Goal: Task Accomplishment & Management: Complete application form

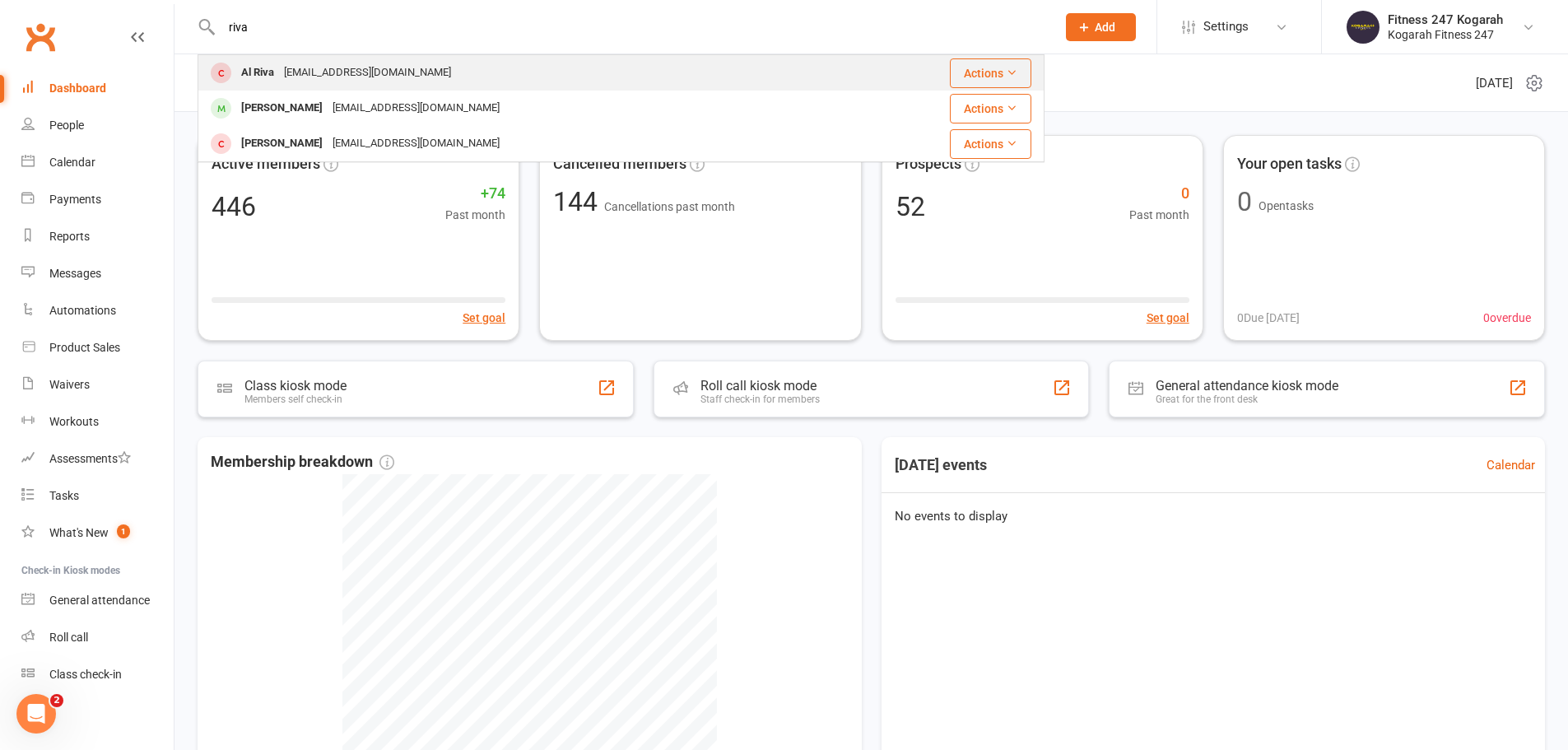
type input "riva"
click at [393, 70] on div "alliecat7272@gmail.com" at bounding box center [367, 72] width 177 height 23
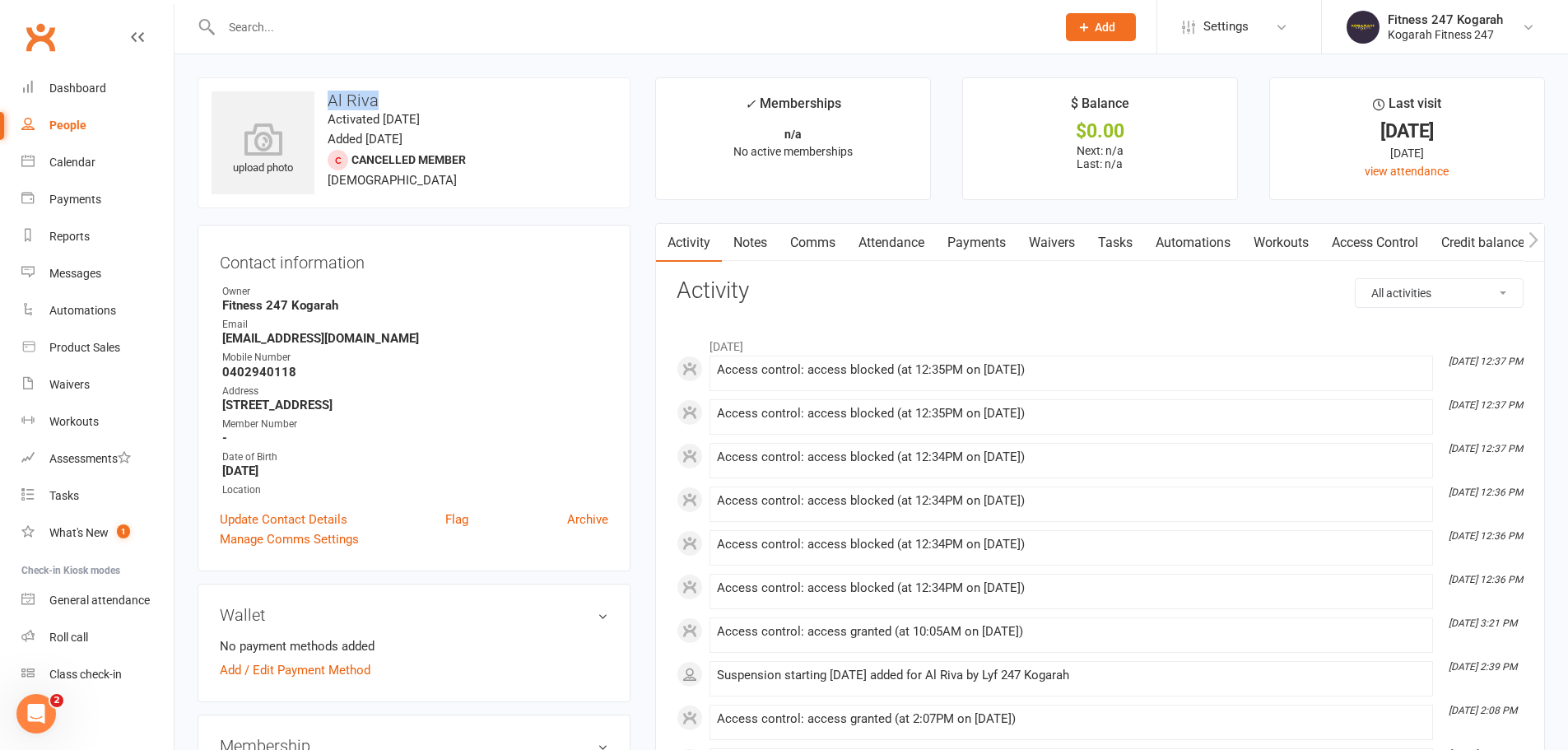
drag, startPoint x: 355, startPoint y: 105, endPoint x: 330, endPoint y: 105, distance: 25.0
click at [330, 105] on h3 "Al Riva" at bounding box center [413, 100] width 405 height 18
copy h3 "Al Riva"
click at [489, 94] on h3 "Al Riva" at bounding box center [413, 100] width 405 height 18
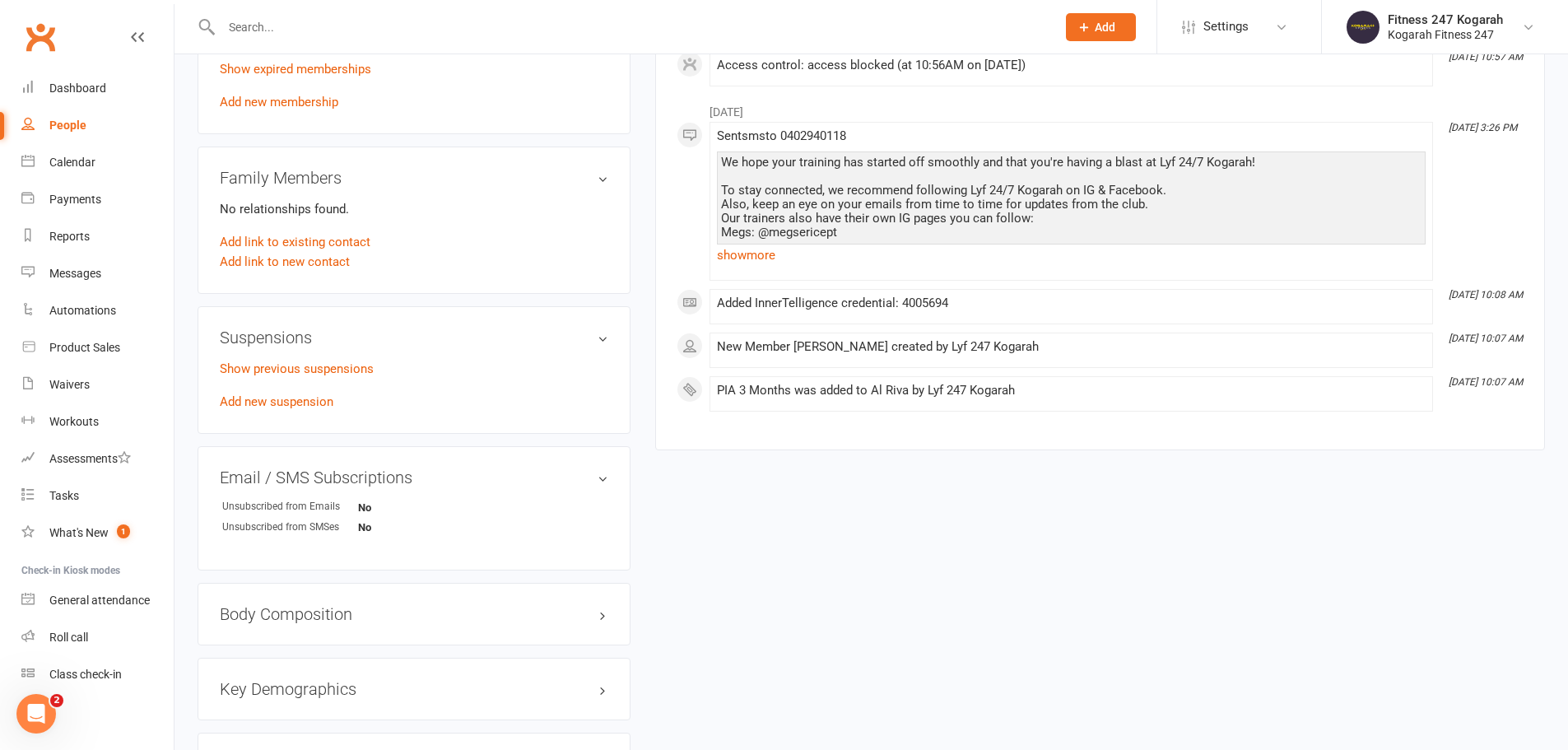
scroll to position [659, 0]
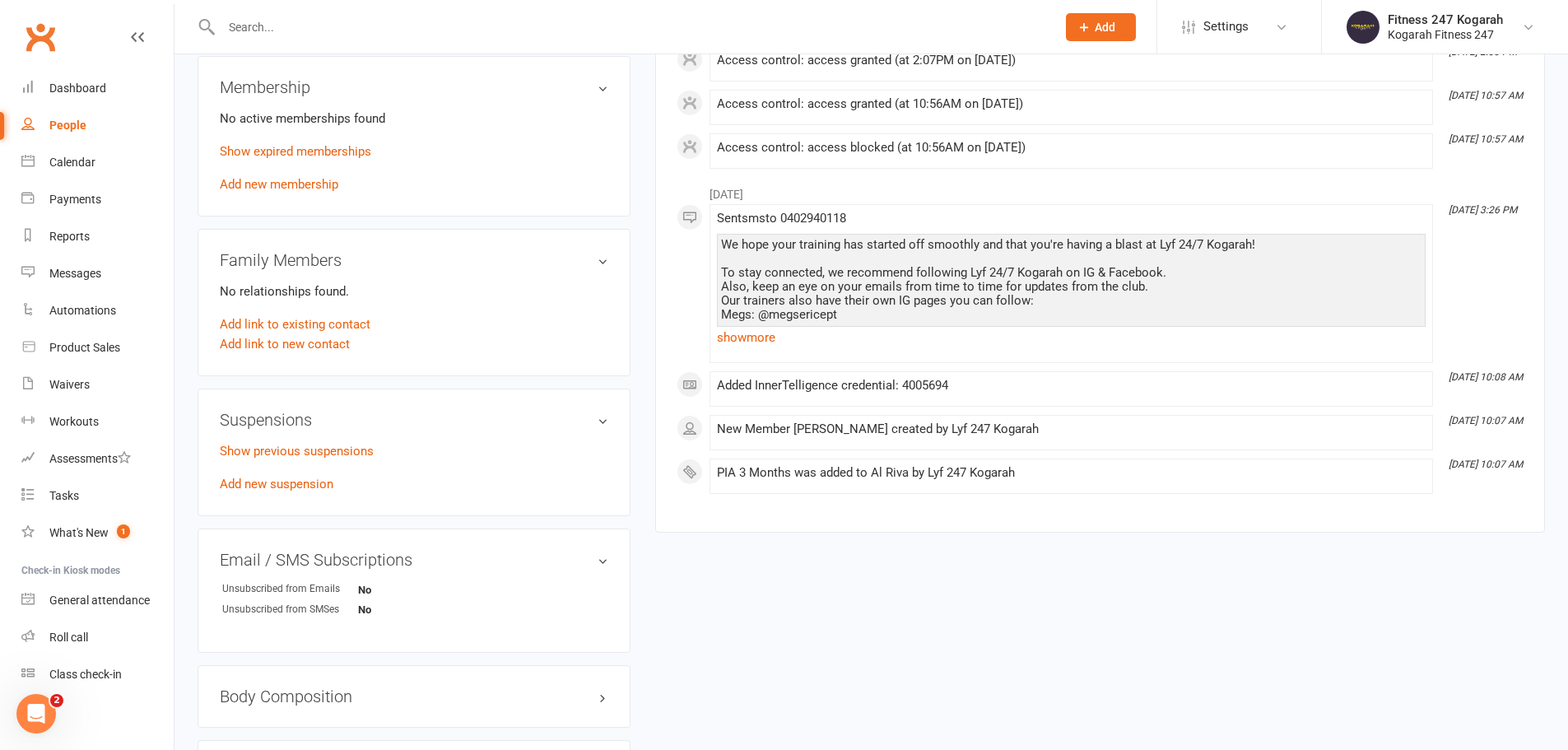
click at [897, 581] on div "upload photo Al Riva Activated 6 February, 2025 Added 6 February, 2025 Cancelle…" at bounding box center [871, 249] width 1372 height 1661
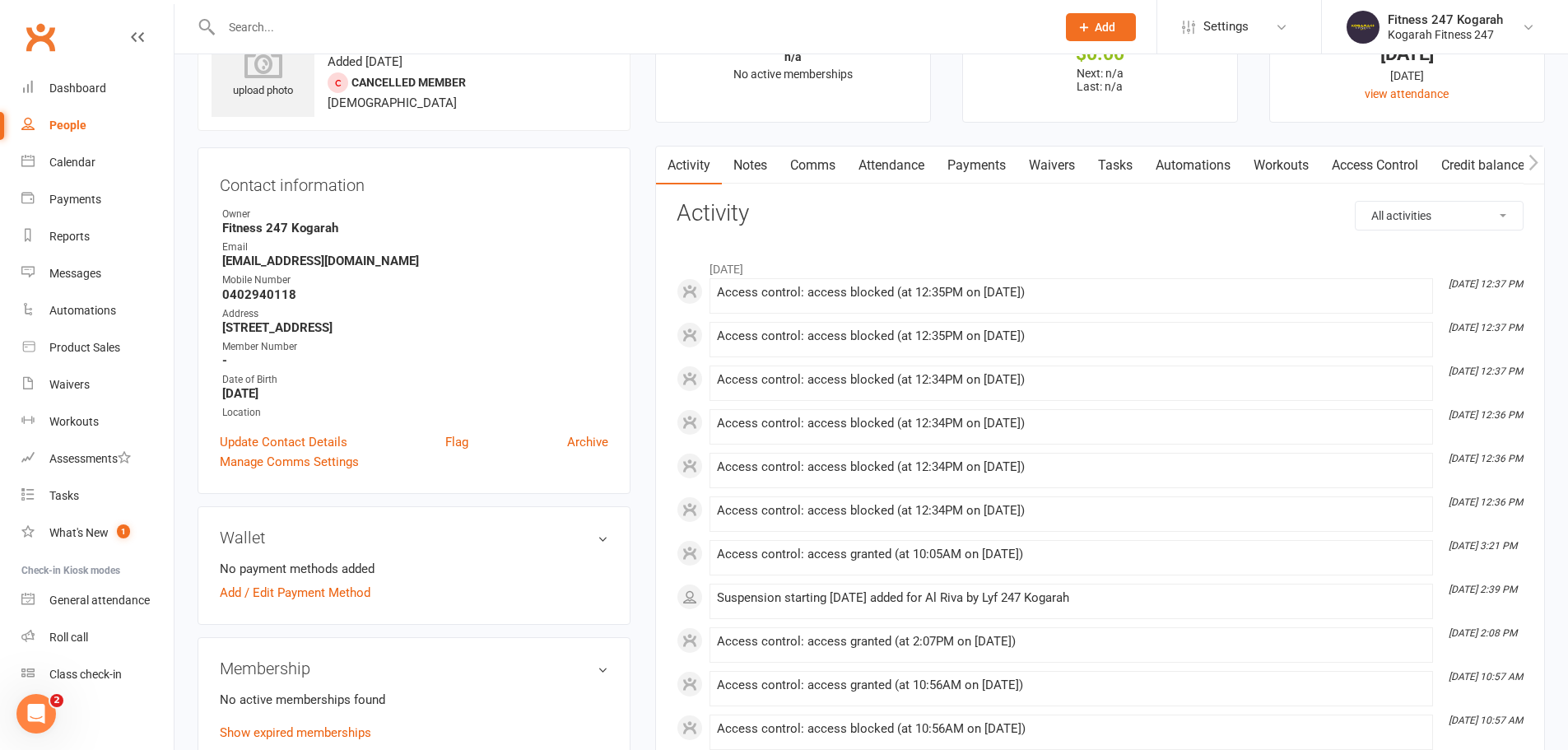
scroll to position [0, 0]
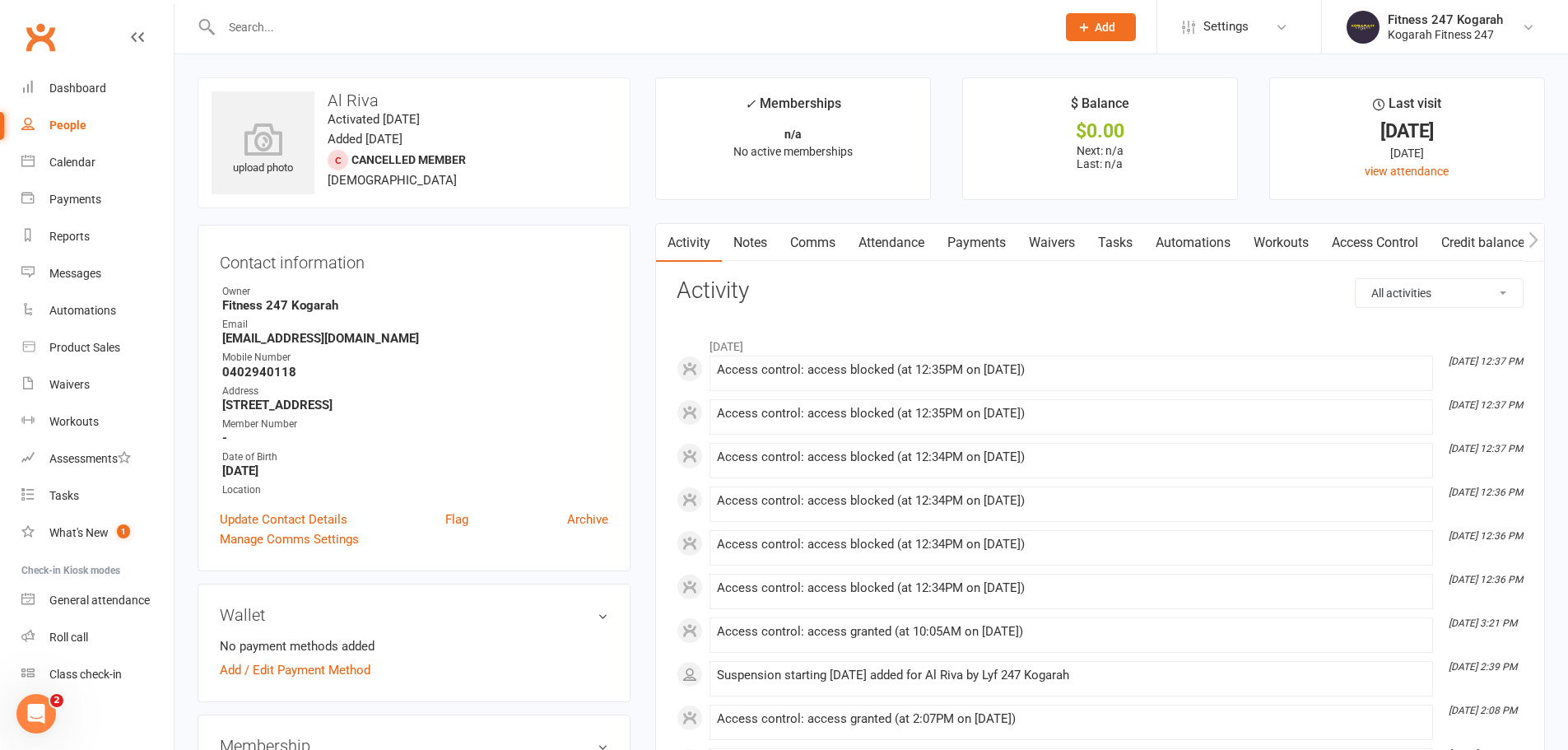
click at [1110, 24] on span "Add" at bounding box center [1105, 27] width 21 height 13
click at [1076, 104] on link "Member" at bounding box center [1083, 112] width 147 height 38
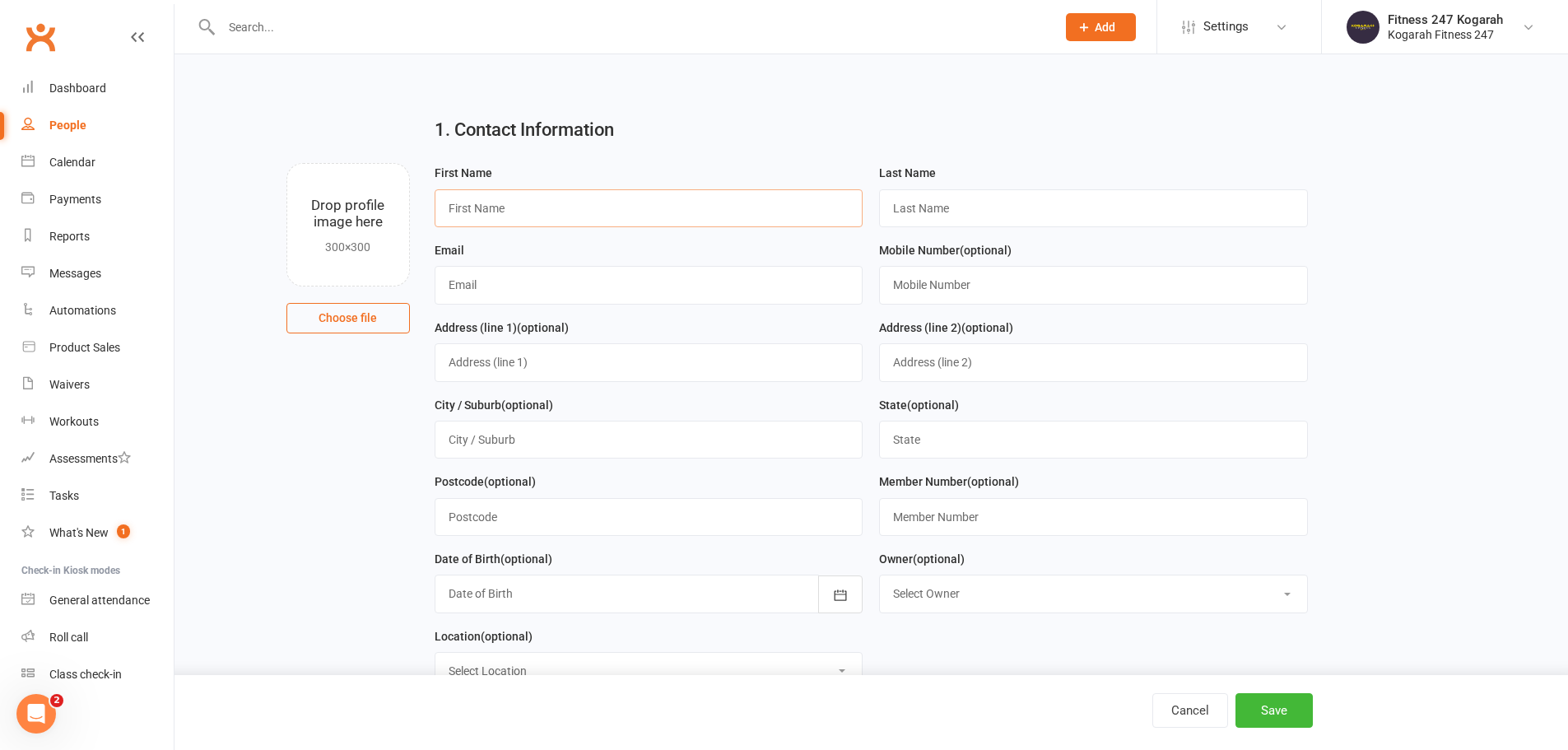
click at [536, 203] on input "text" at bounding box center [649, 208] width 428 height 38
paste input "Jonjon Cohen"
type input "Jonjon"
click at [929, 205] on input "text" at bounding box center [1094, 208] width 428 height 38
paste input "Cohen"
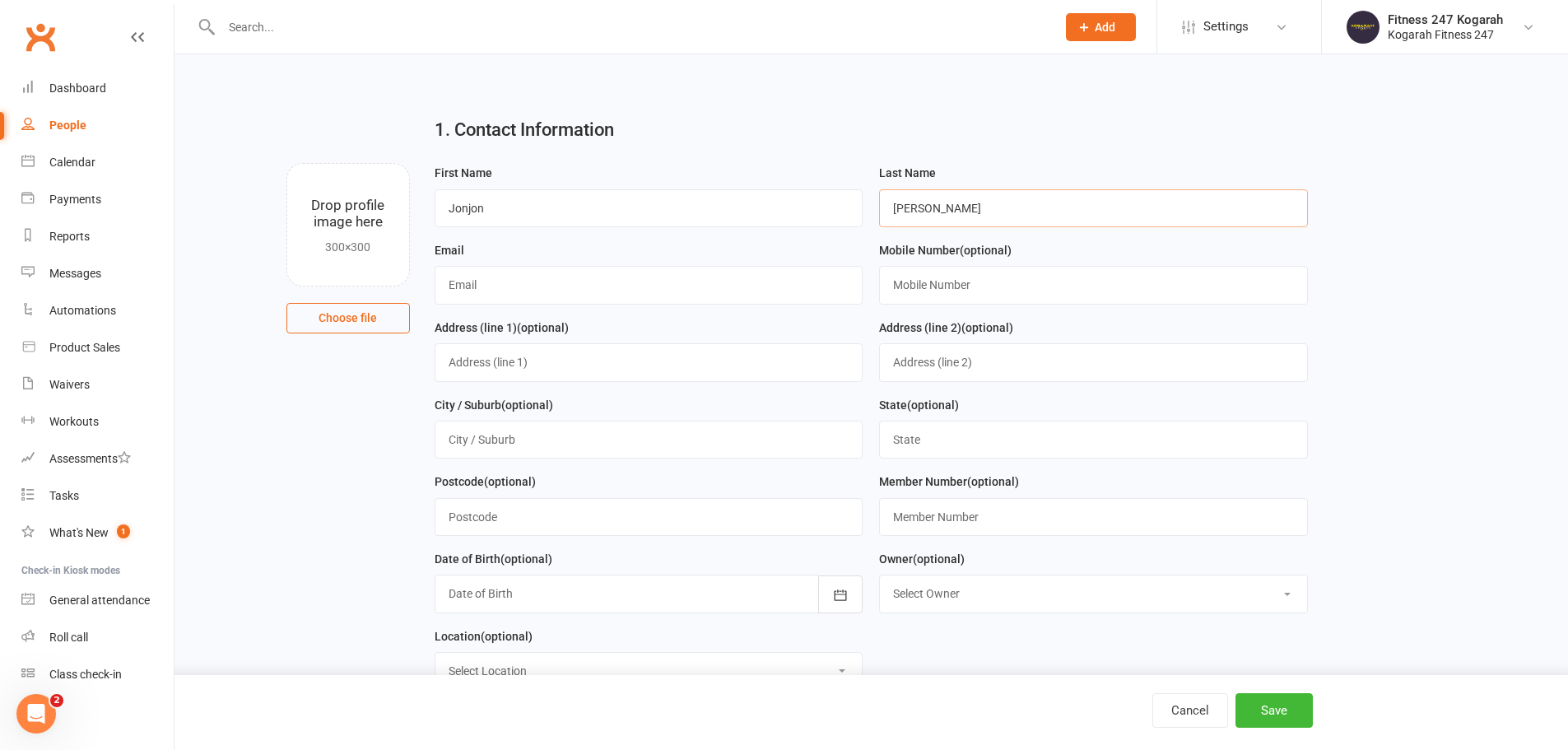
type input "Cohen"
click at [585, 289] on input "text" at bounding box center [649, 285] width 428 height 38
paste input "jonathan.cohen1994@gmail.com"
type input "jonathan.cohen1994@gmail.com"
click at [904, 290] on input "text" at bounding box center [1094, 285] width 428 height 38
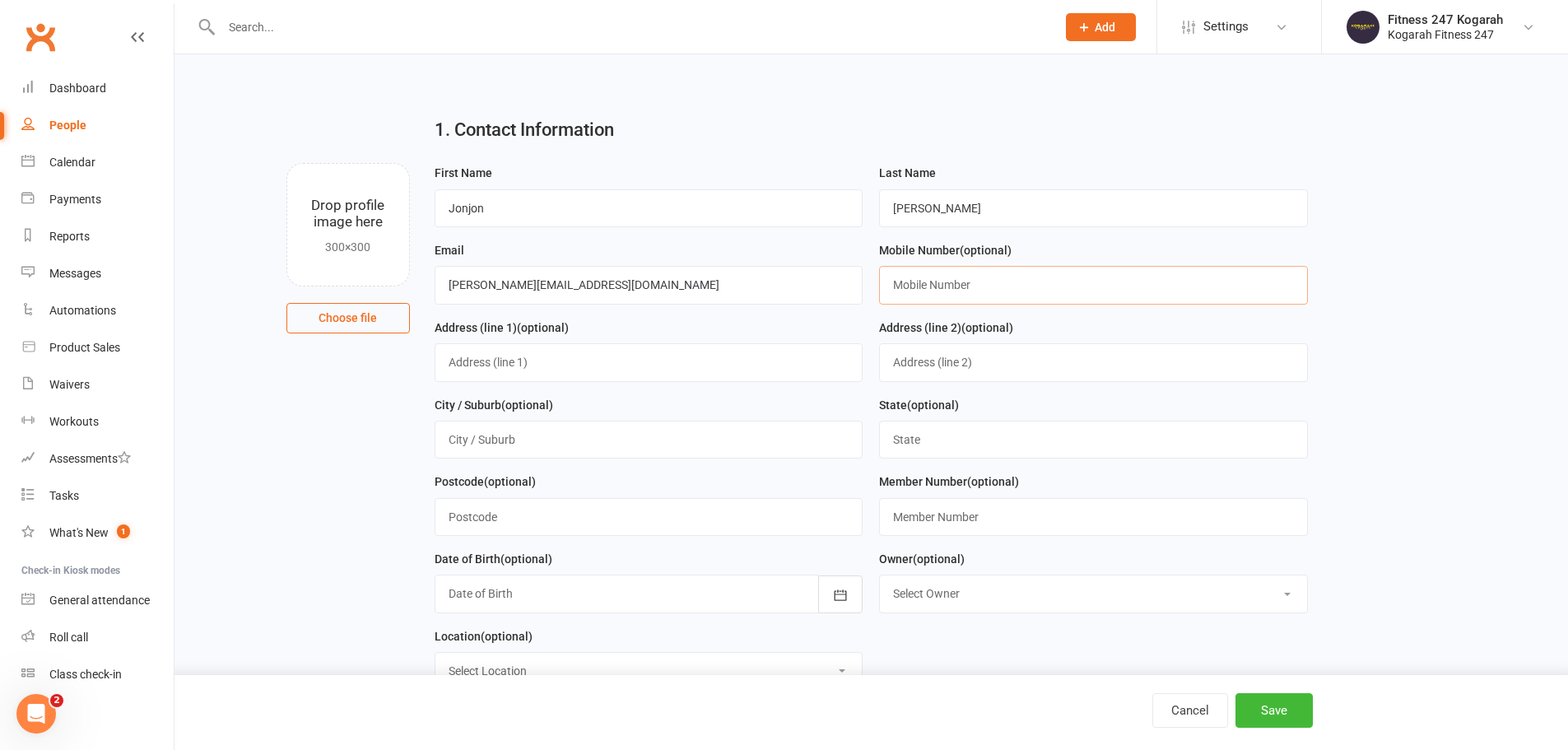
paste input "0406415027"
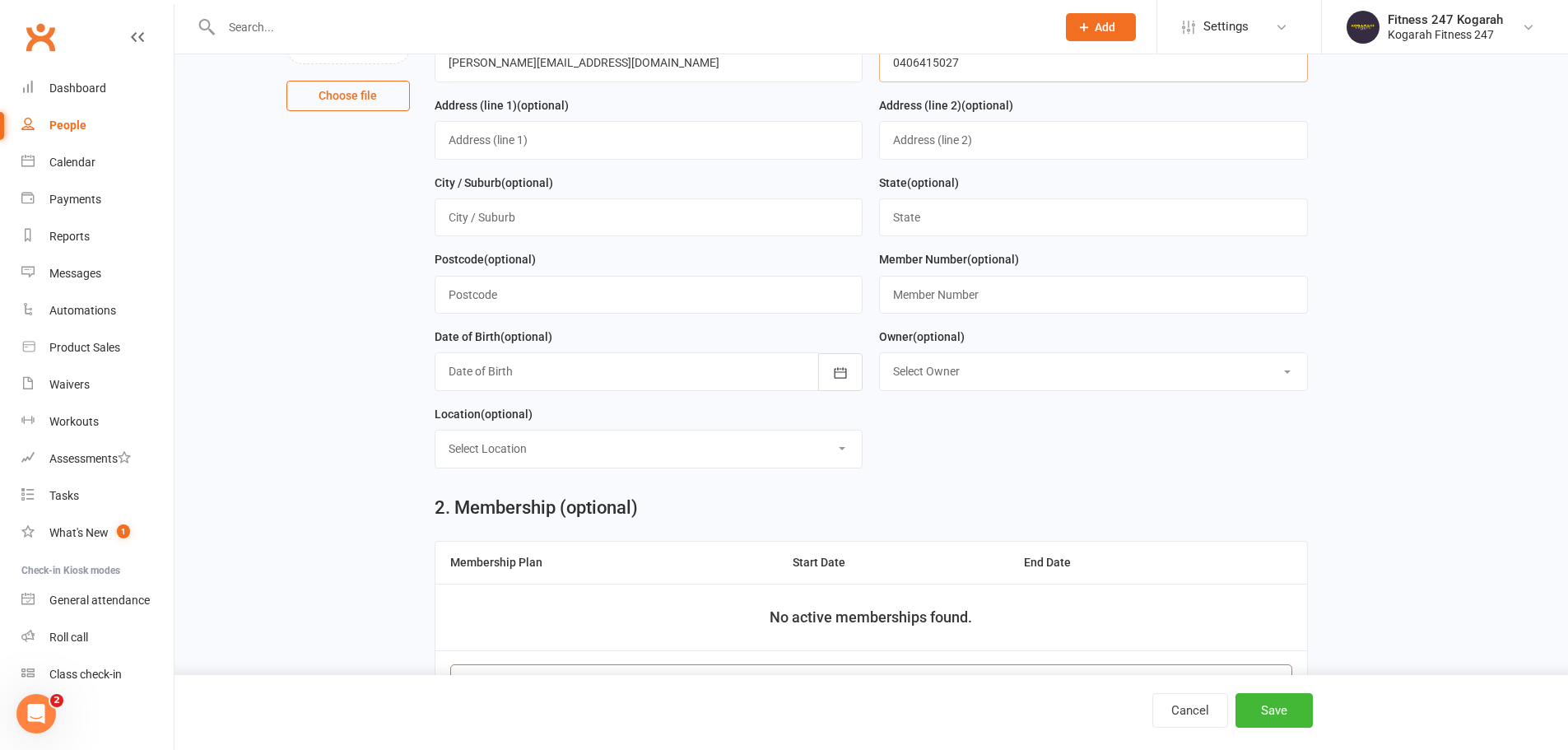
scroll to position [329, 0]
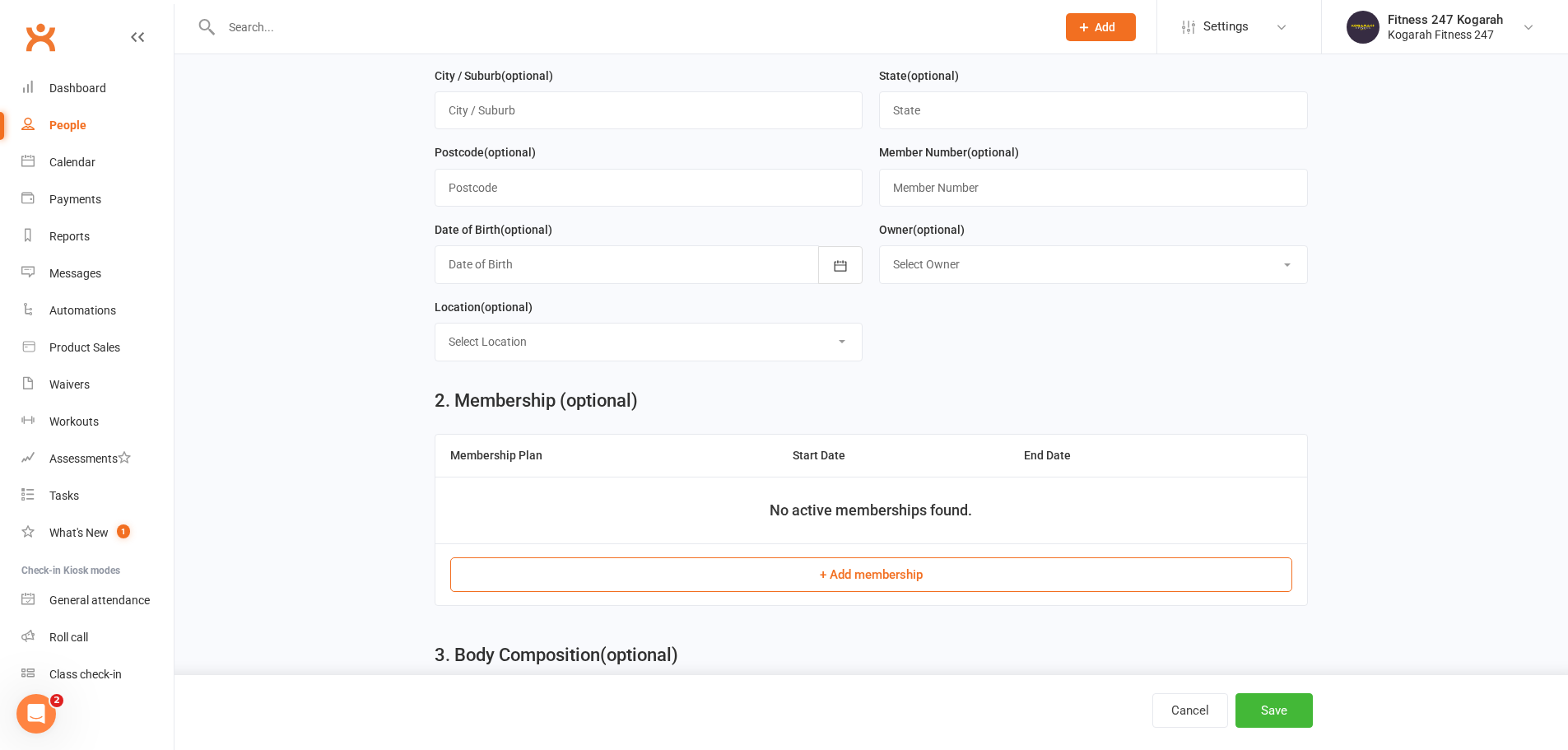
type input "0406415027"
click at [883, 577] on button "+ Add membership" at bounding box center [871, 574] width 842 height 35
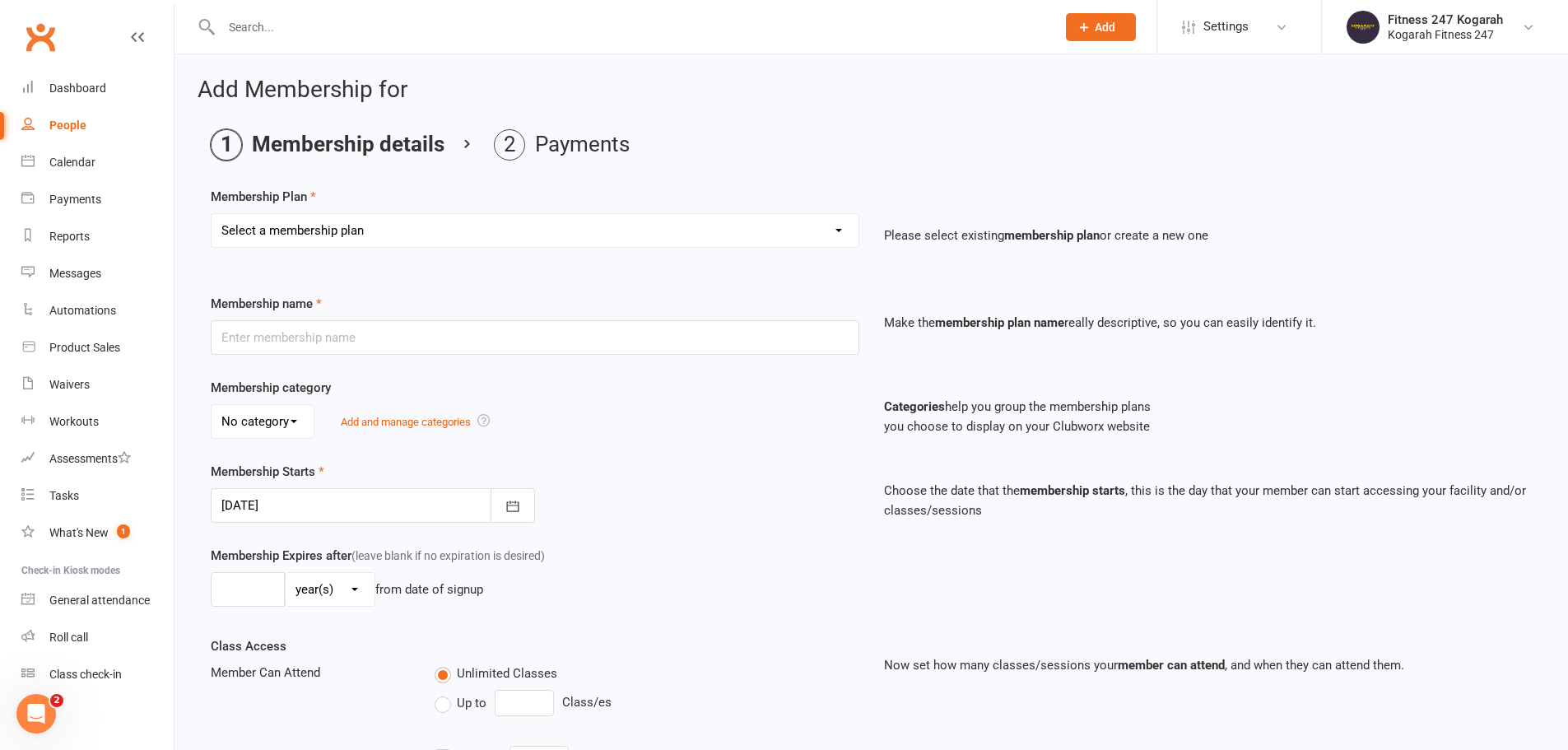
click at [481, 241] on select "Select a membership plan Create new Membership Plan Foundation 19.45 Foundation…" at bounding box center [535, 230] width 647 height 33
select select "18"
click at [211, 214] on select "Select a membership plan Create new Membership Plan Foundation 19.45 Foundation…" at bounding box center [535, 230] width 647 height 33
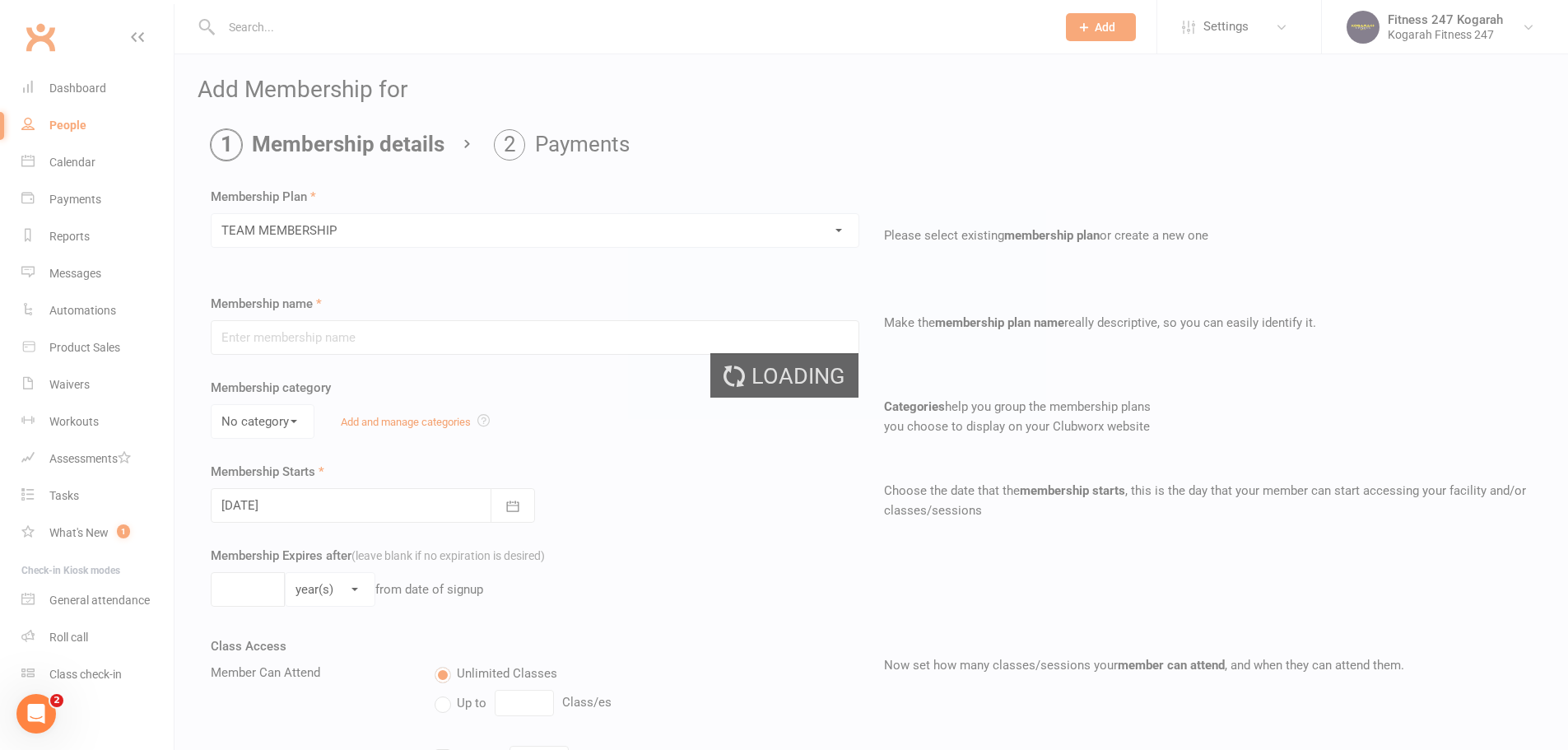
type input "TEAM MEMBERSHIP"
select select "2"
type input "0"
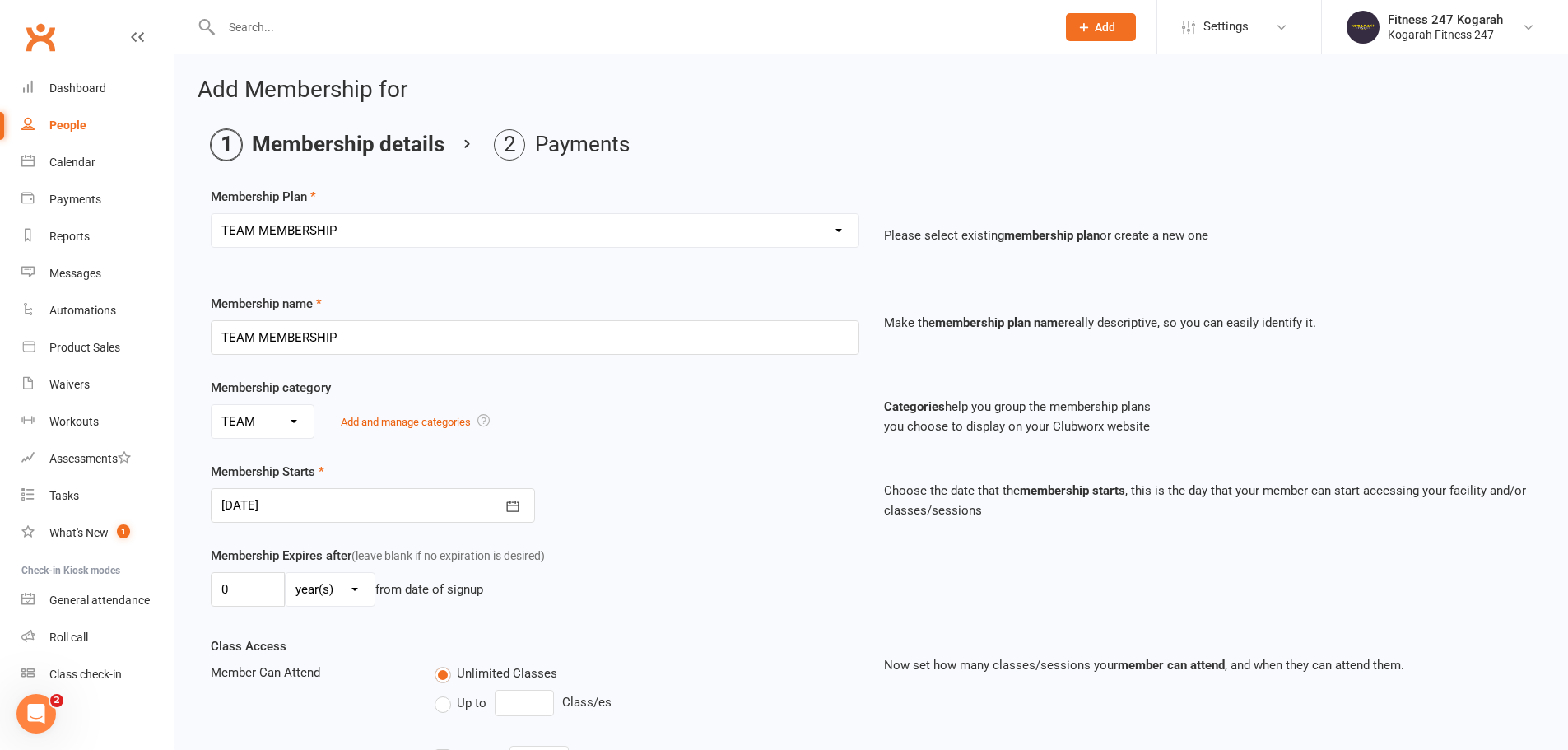
scroll to position [361, 0]
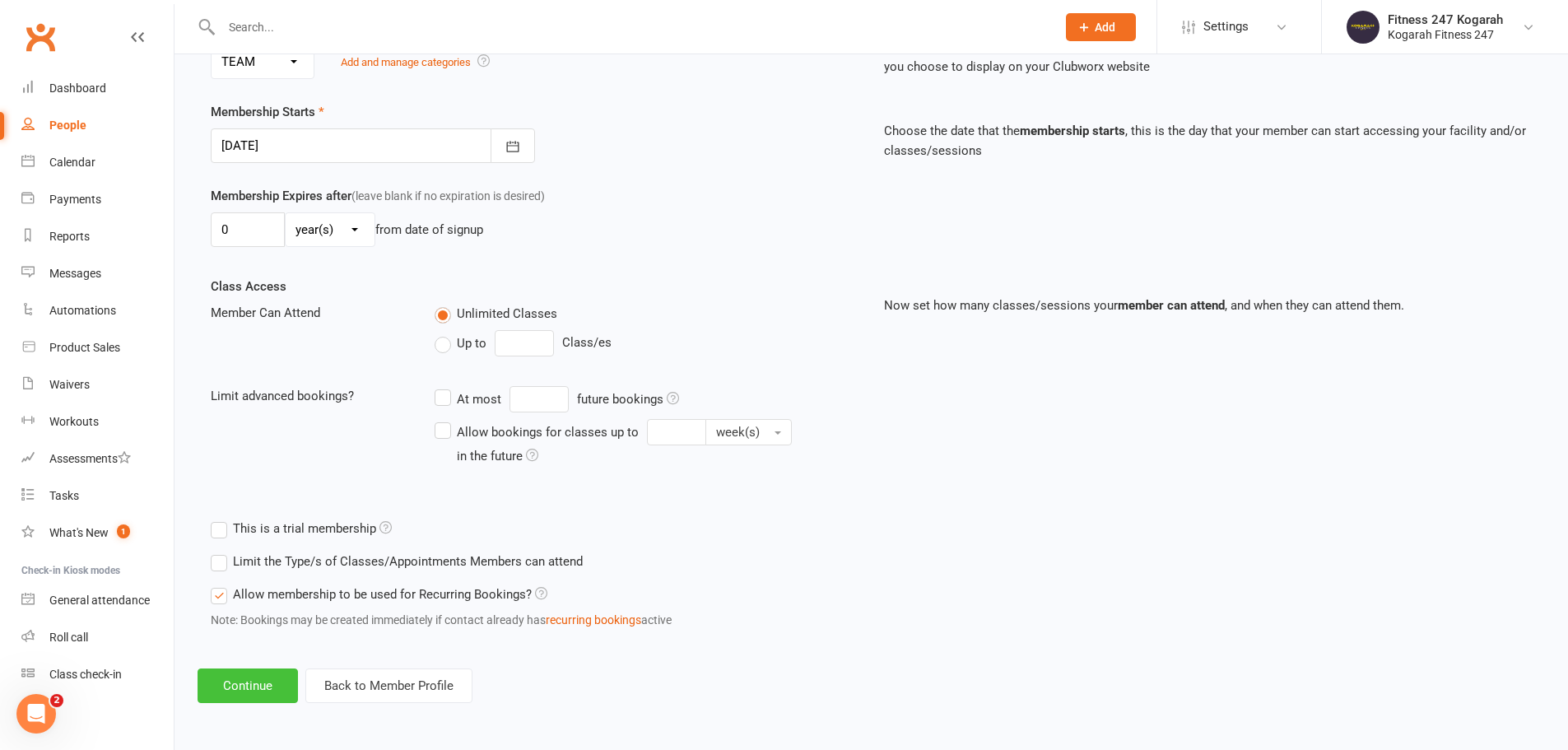
click at [242, 701] on button "Continue" at bounding box center [247, 685] width 101 height 35
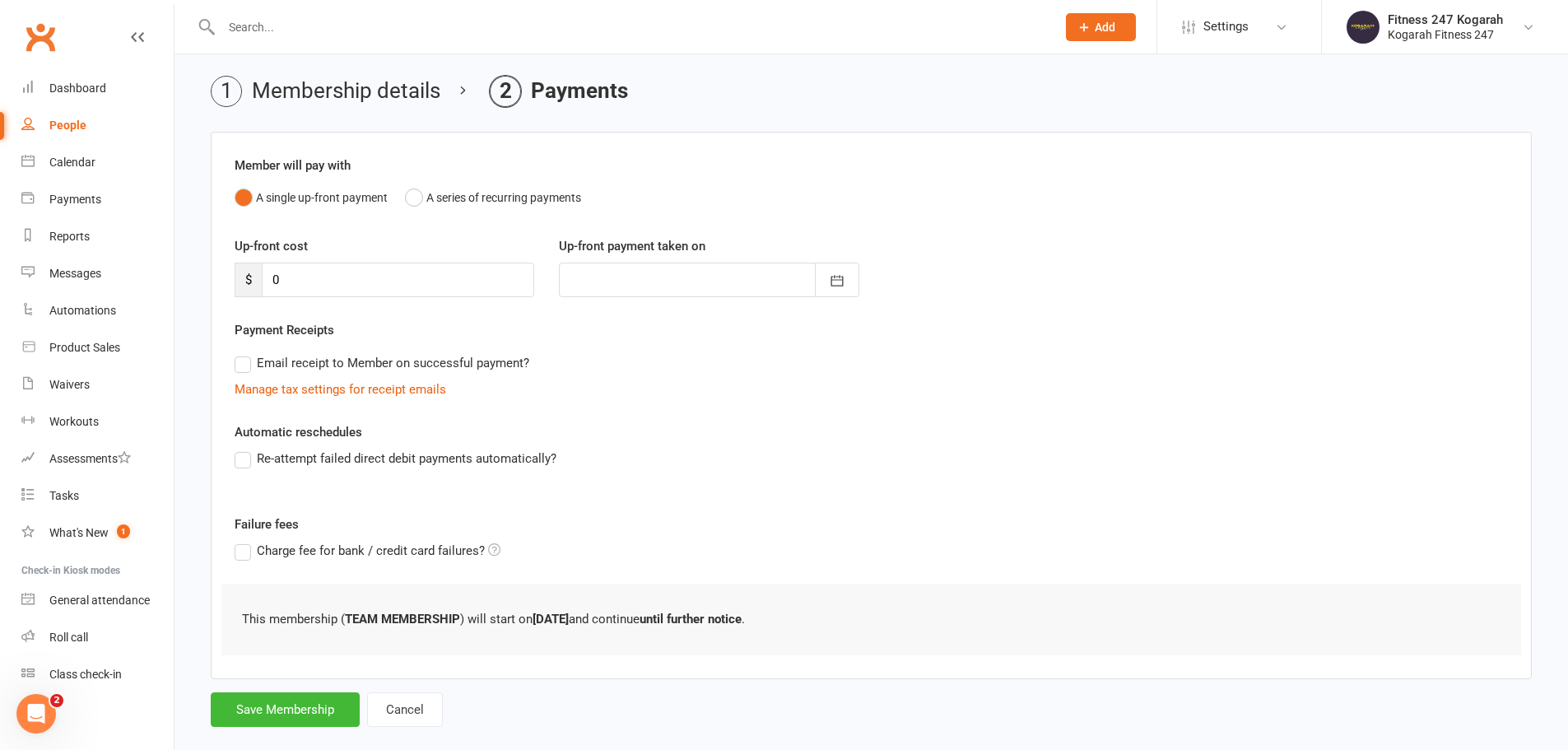
scroll to position [81, 0]
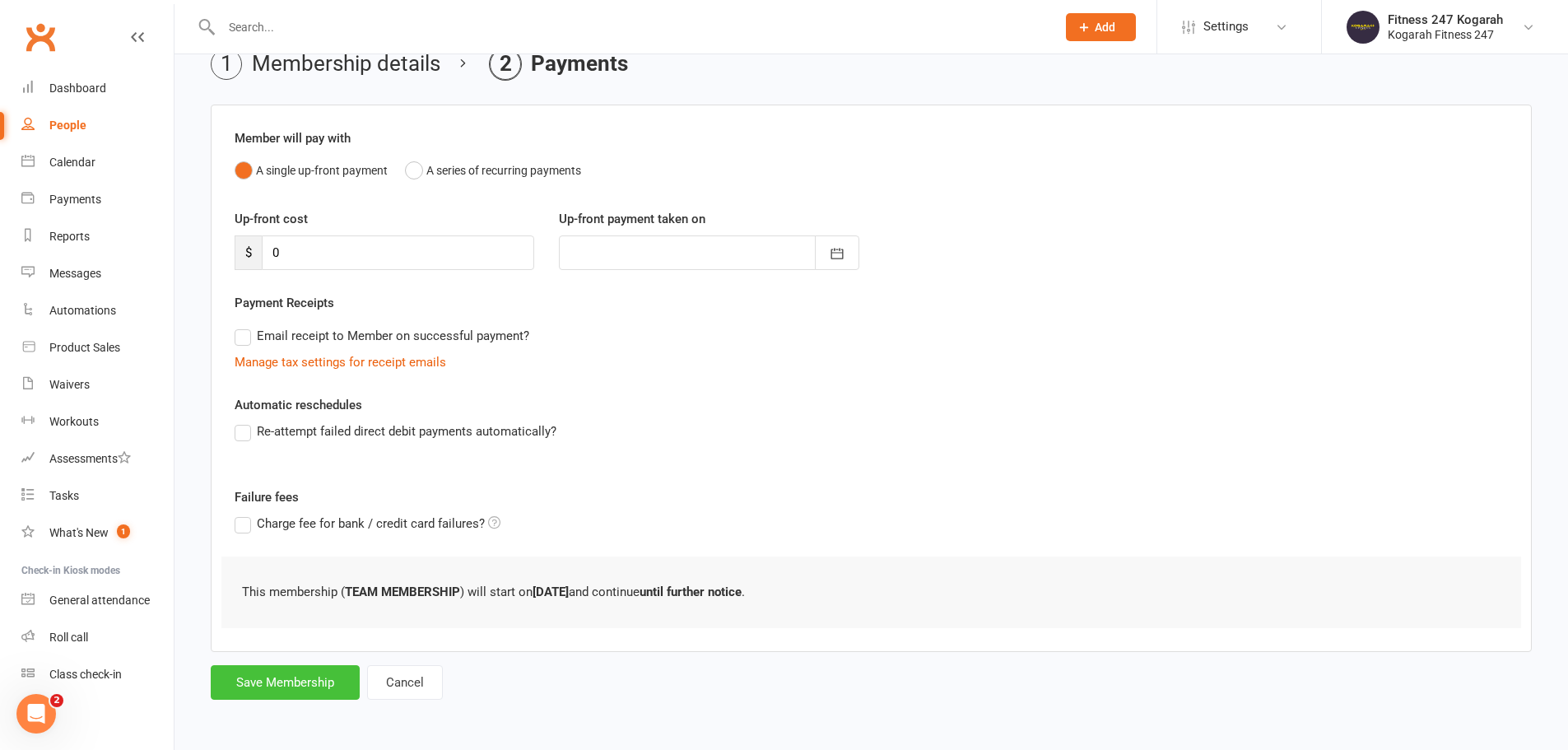
click at [252, 688] on button "Save Membership" at bounding box center [285, 682] width 149 height 35
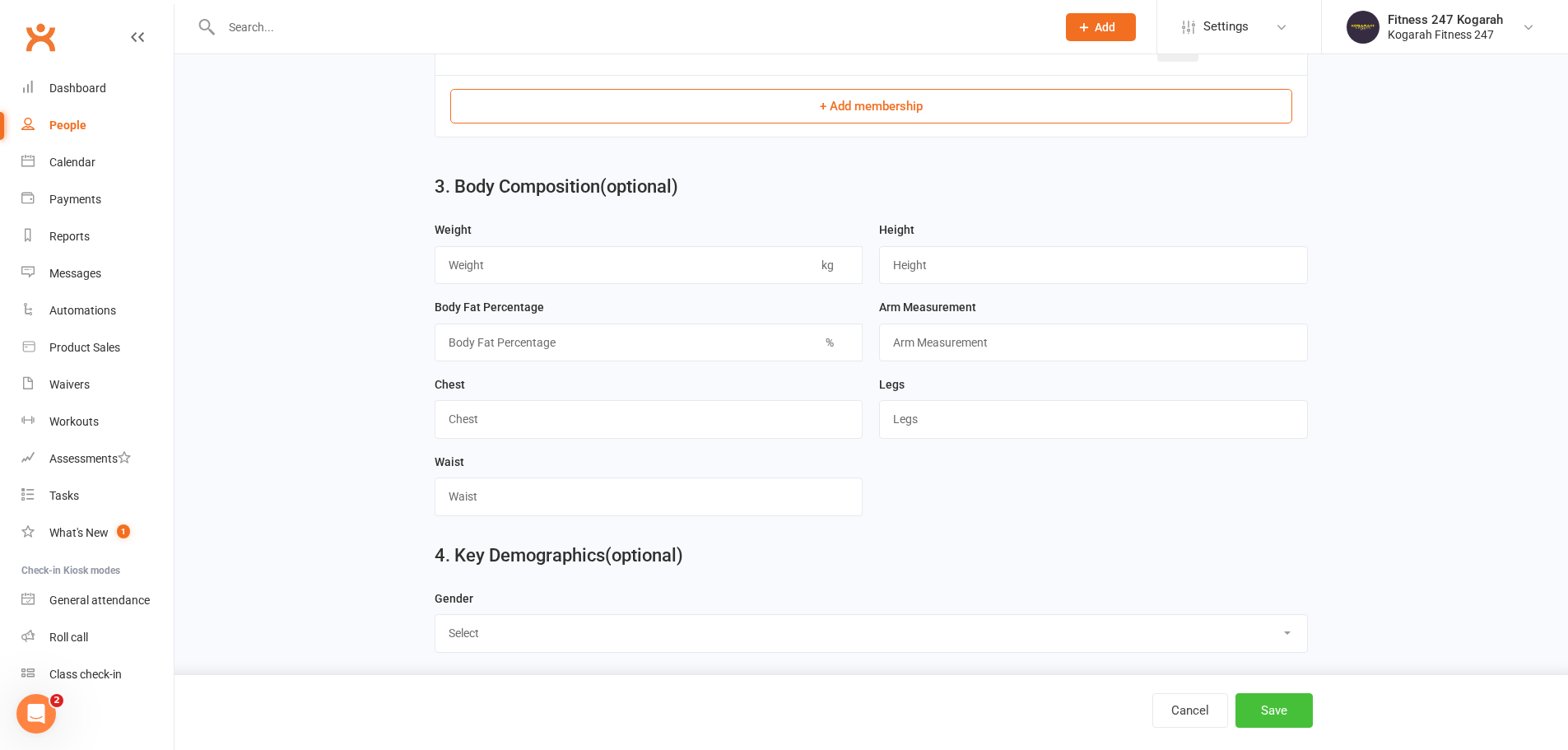
scroll to position [874, 0]
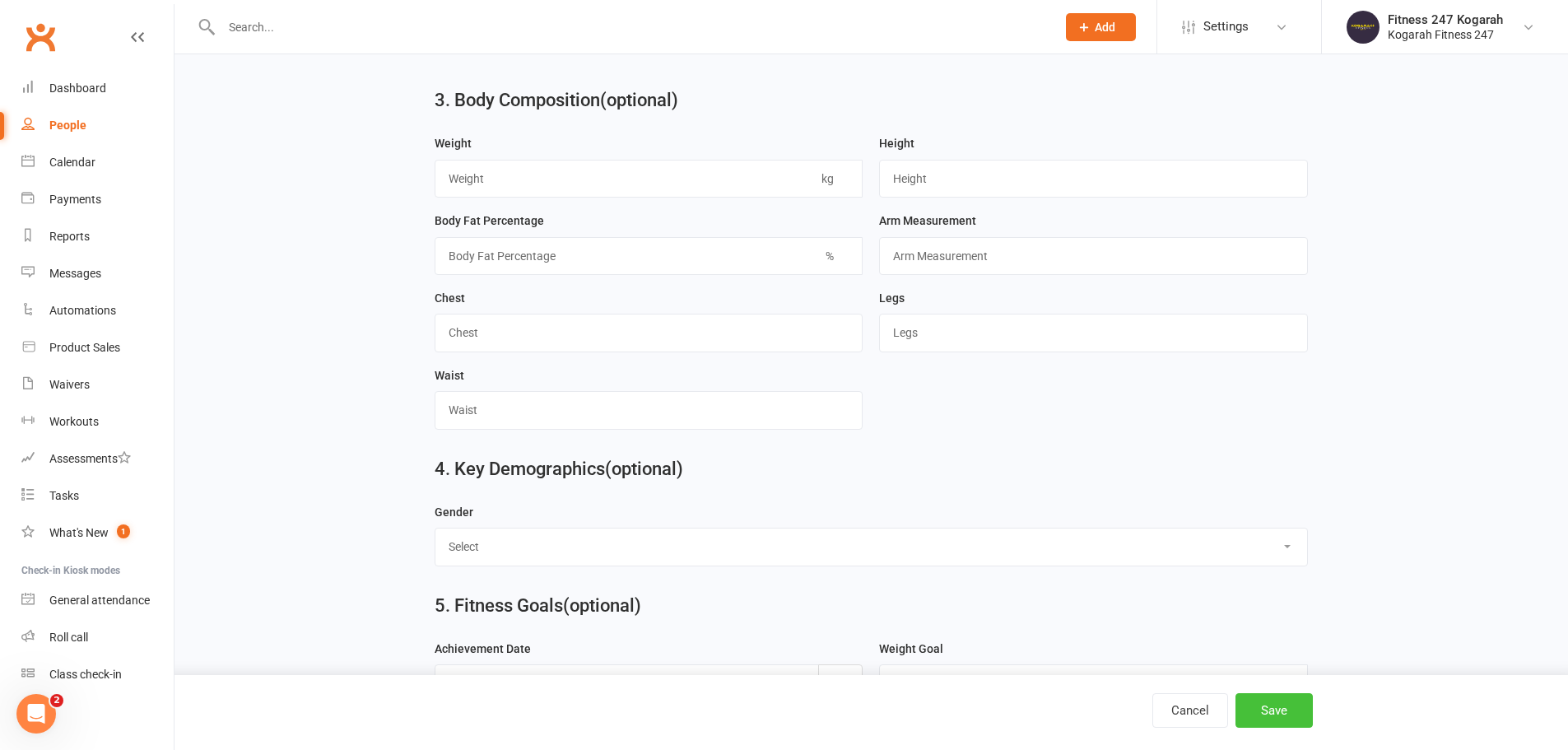
click at [1268, 697] on button "Save" at bounding box center [1274, 711] width 77 height 35
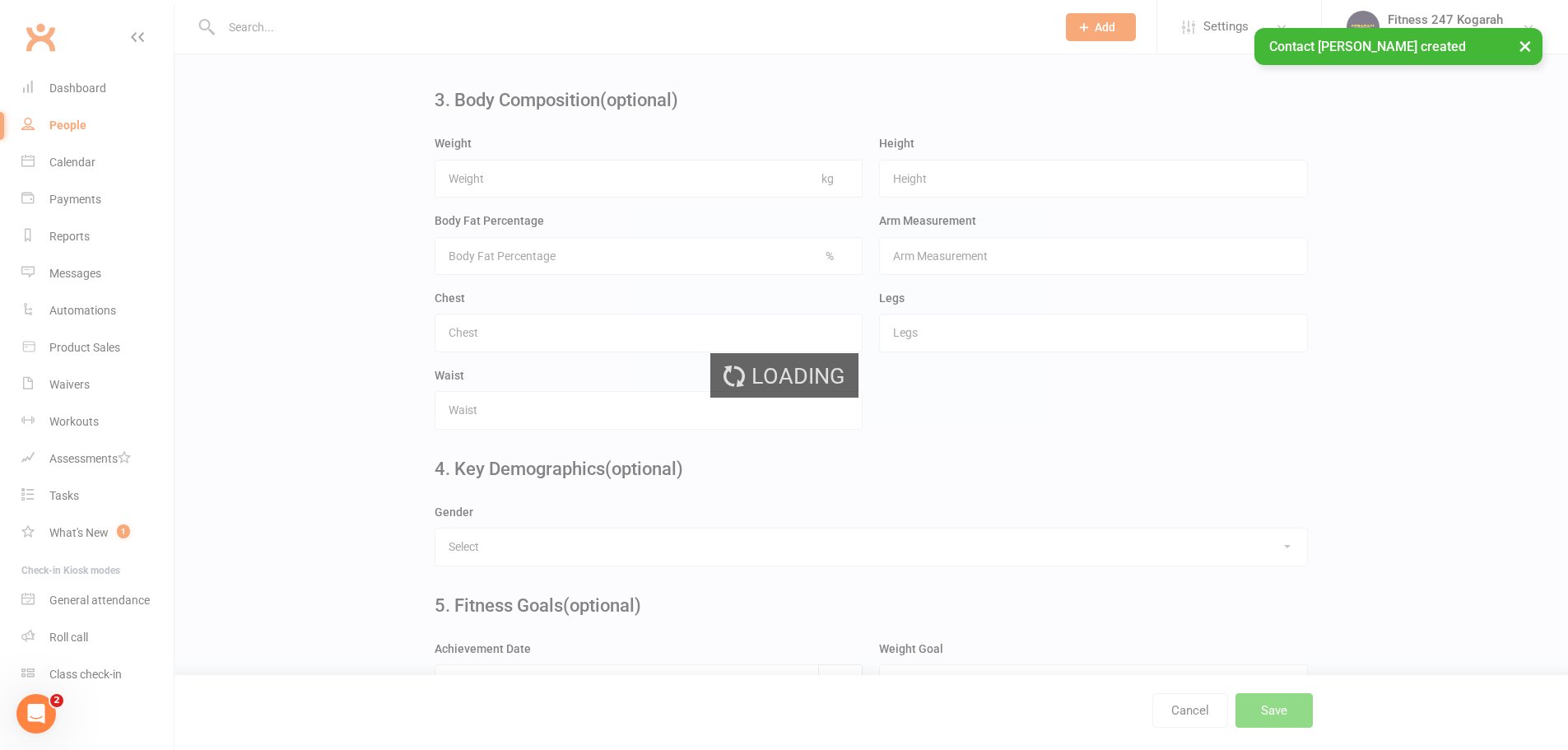
scroll to position [0, 0]
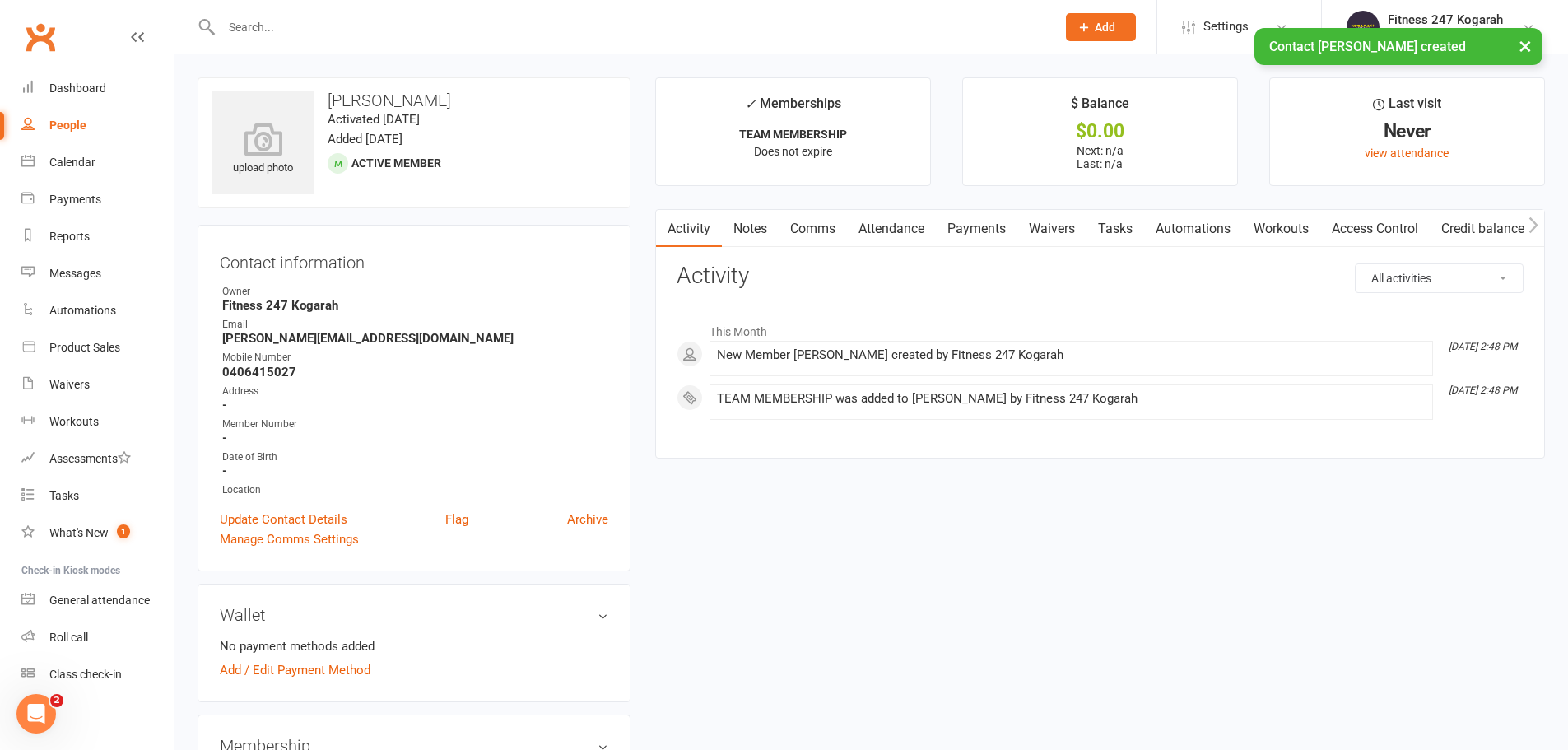
click at [1371, 229] on link "Access Control" at bounding box center [1374, 228] width 110 height 38
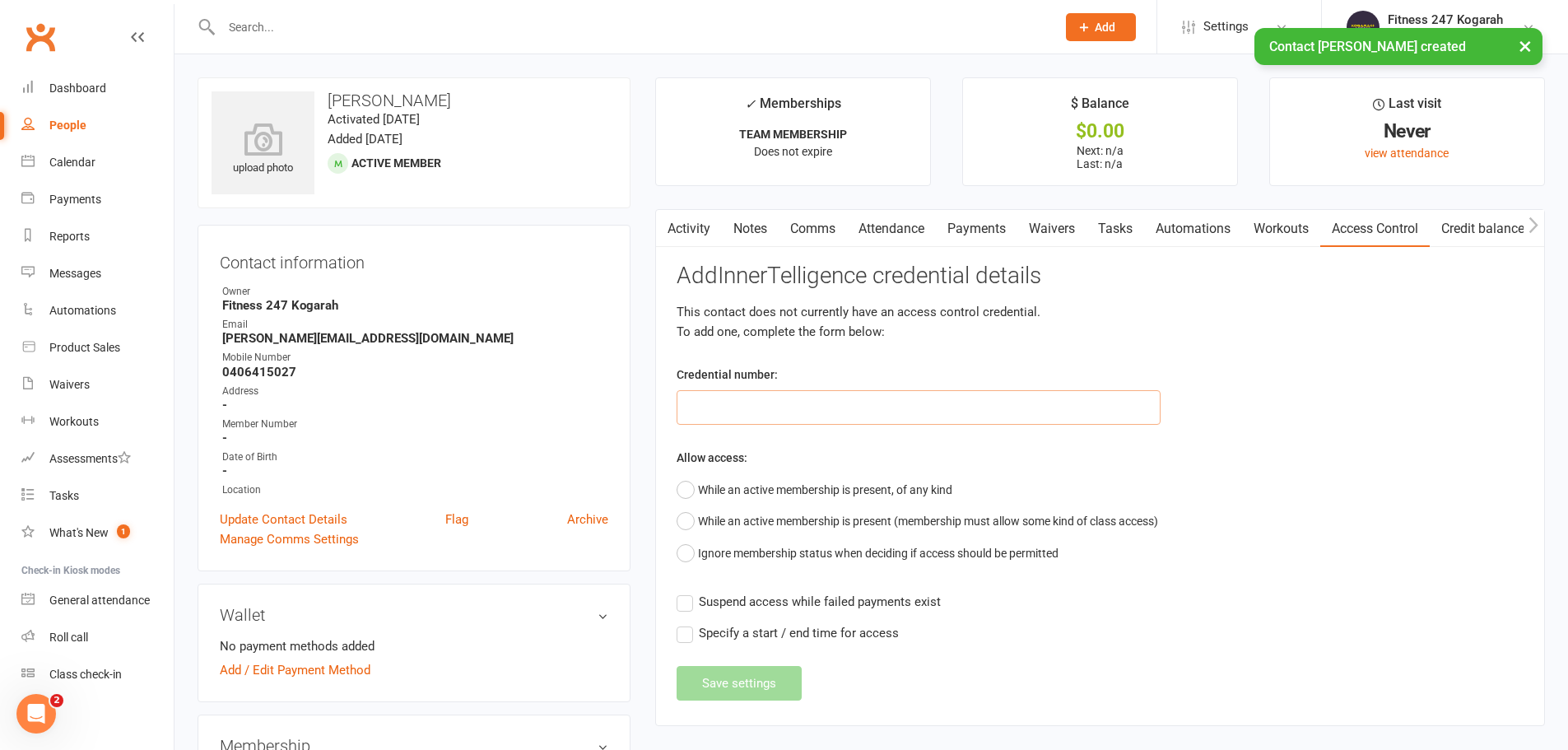
click at [764, 401] on input "text" at bounding box center [918, 407] width 484 height 35
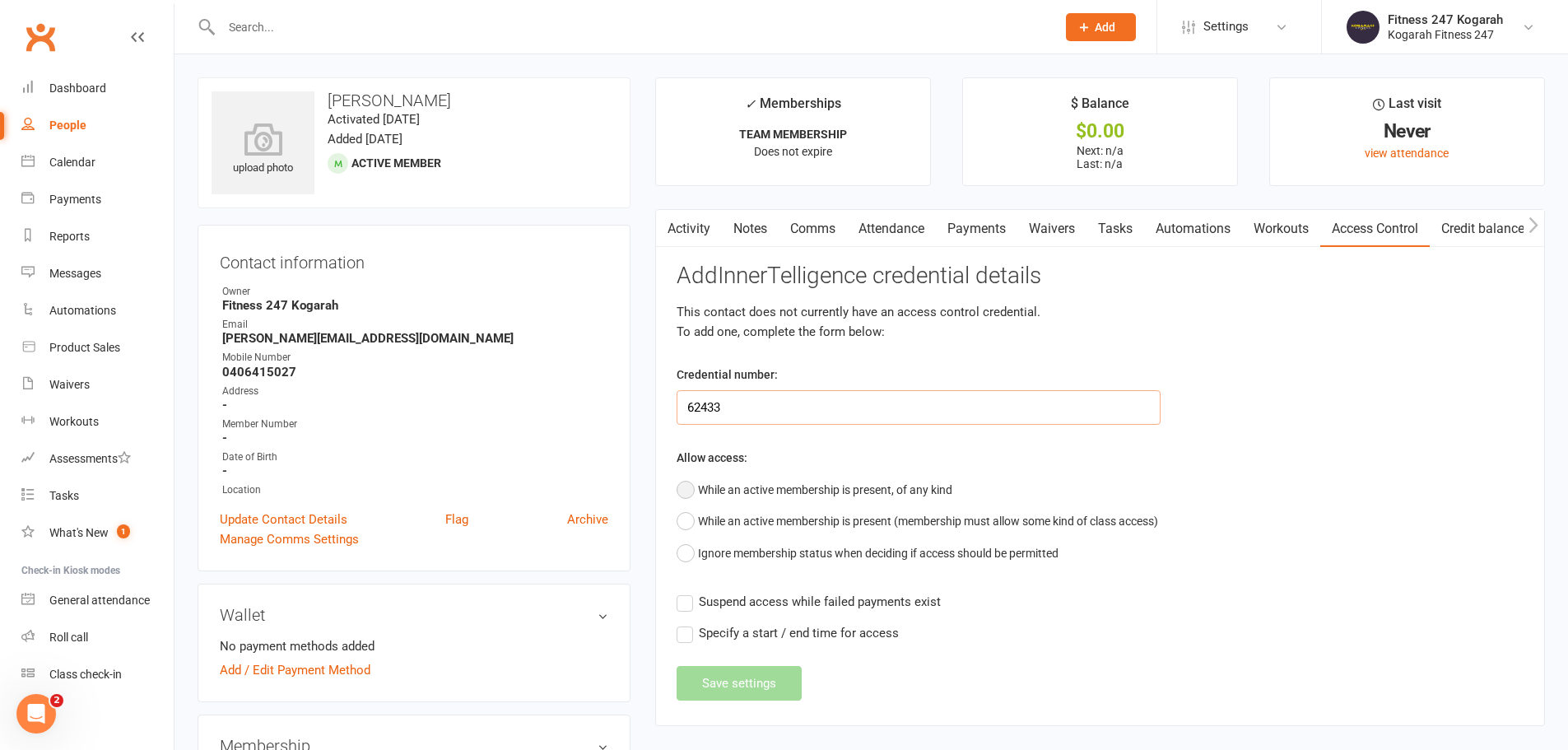
type input "62433"
click at [756, 493] on button "While an active membership is present, of any kind" at bounding box center [814, 490] width 275 height 31
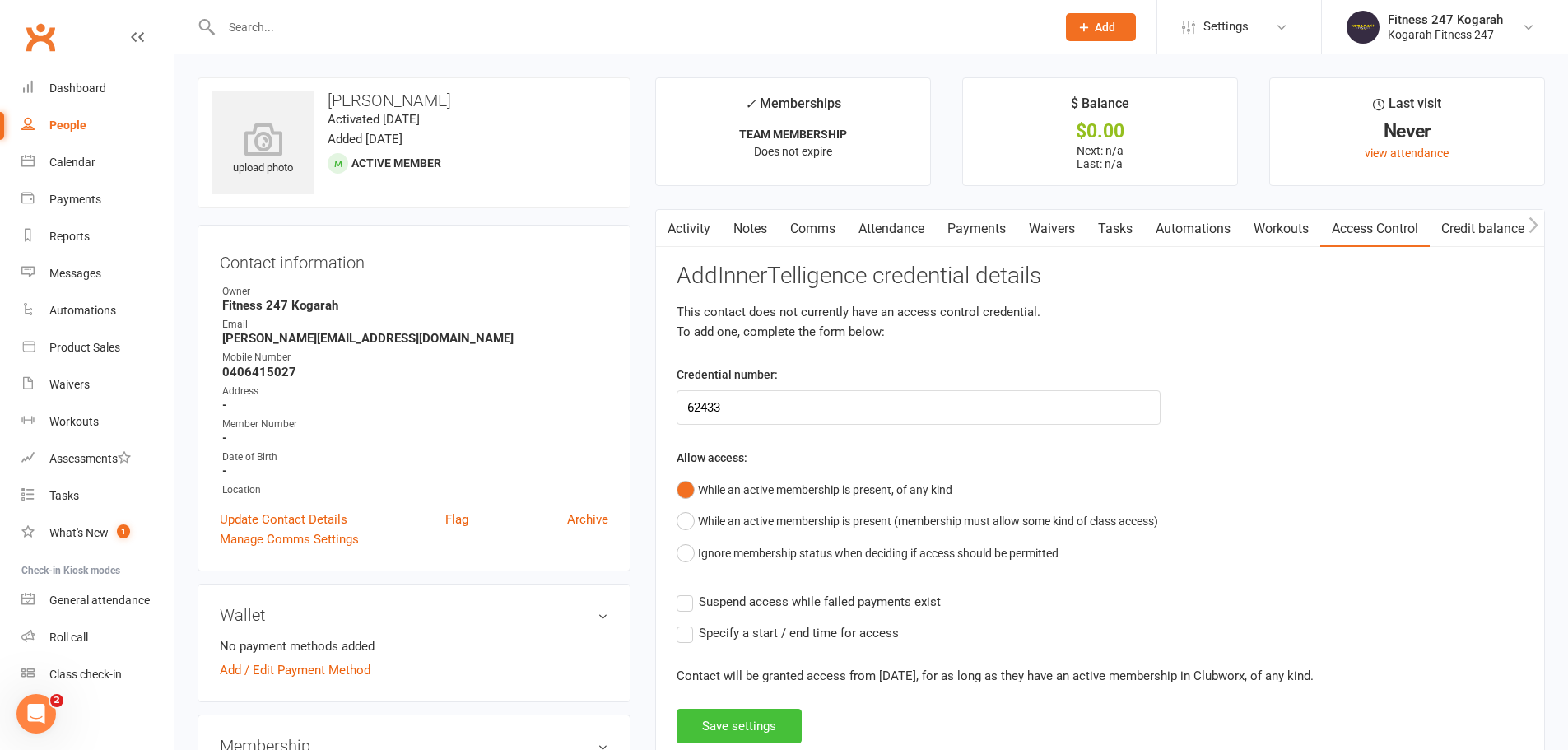
click at [748, 729] on button "Save settings" at bounding box center [738, 726] width 125 height 35
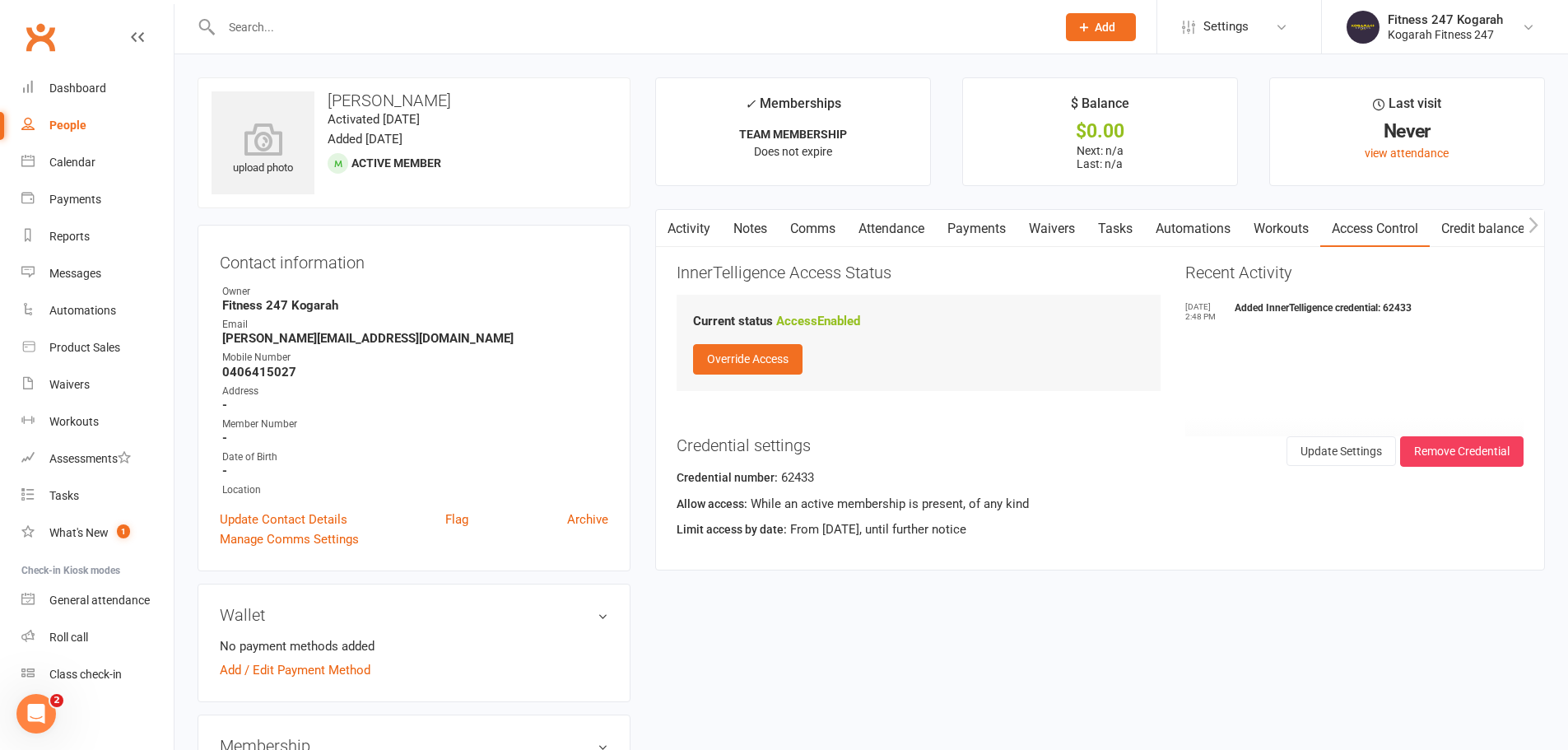
click at [1088, 31] on icon at bounding box center [1084, 27] width 15 height 15
click at [1049, 104] on link "Member" at bounding box center [1083, 112] width 147 height 38
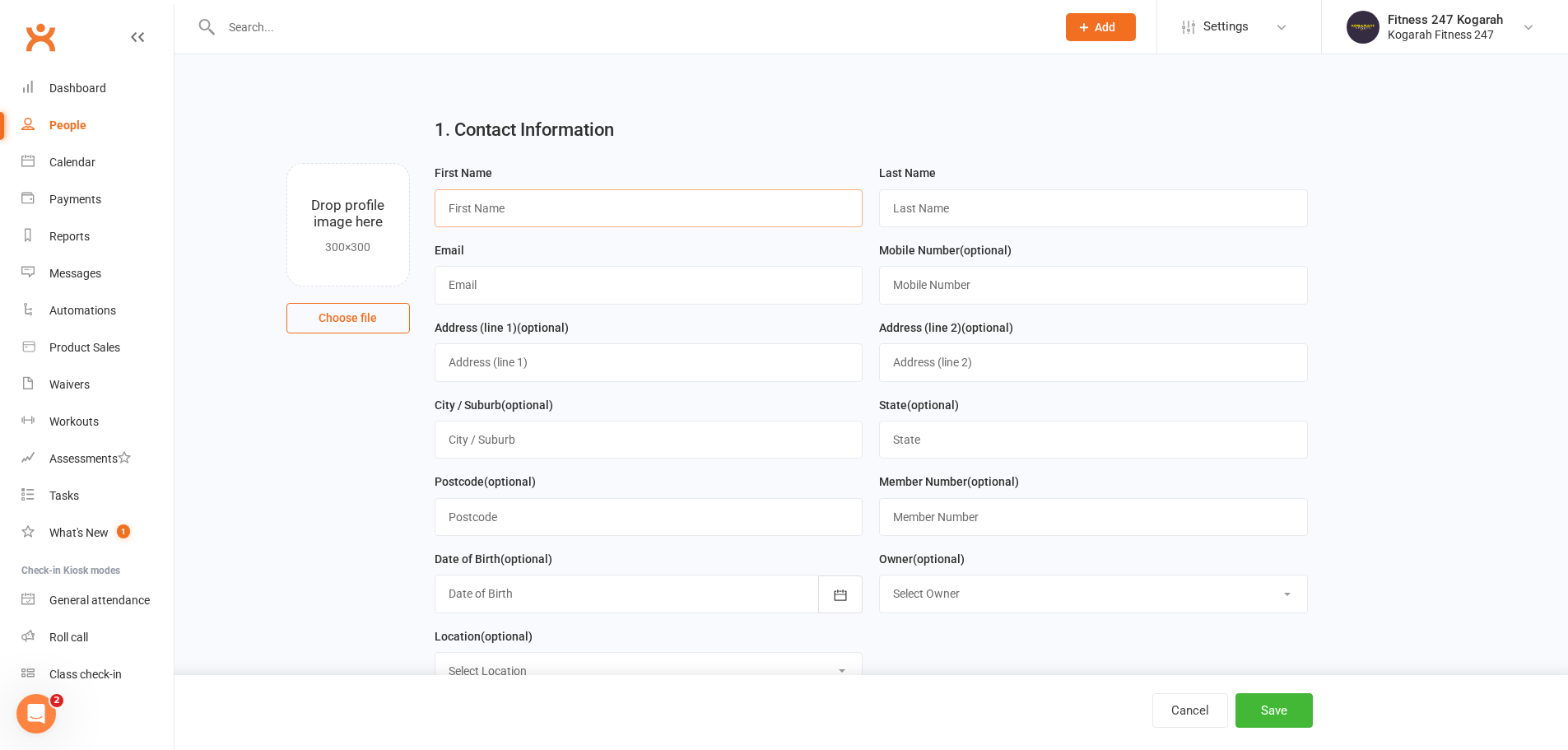
click at [615, 217] on input "text" at bounding box center [649, 208] width 428 height 38
paste input "[PERSON_NAME]"
type input "Ebony"
paste input "Hunter"
type input "Hunter"
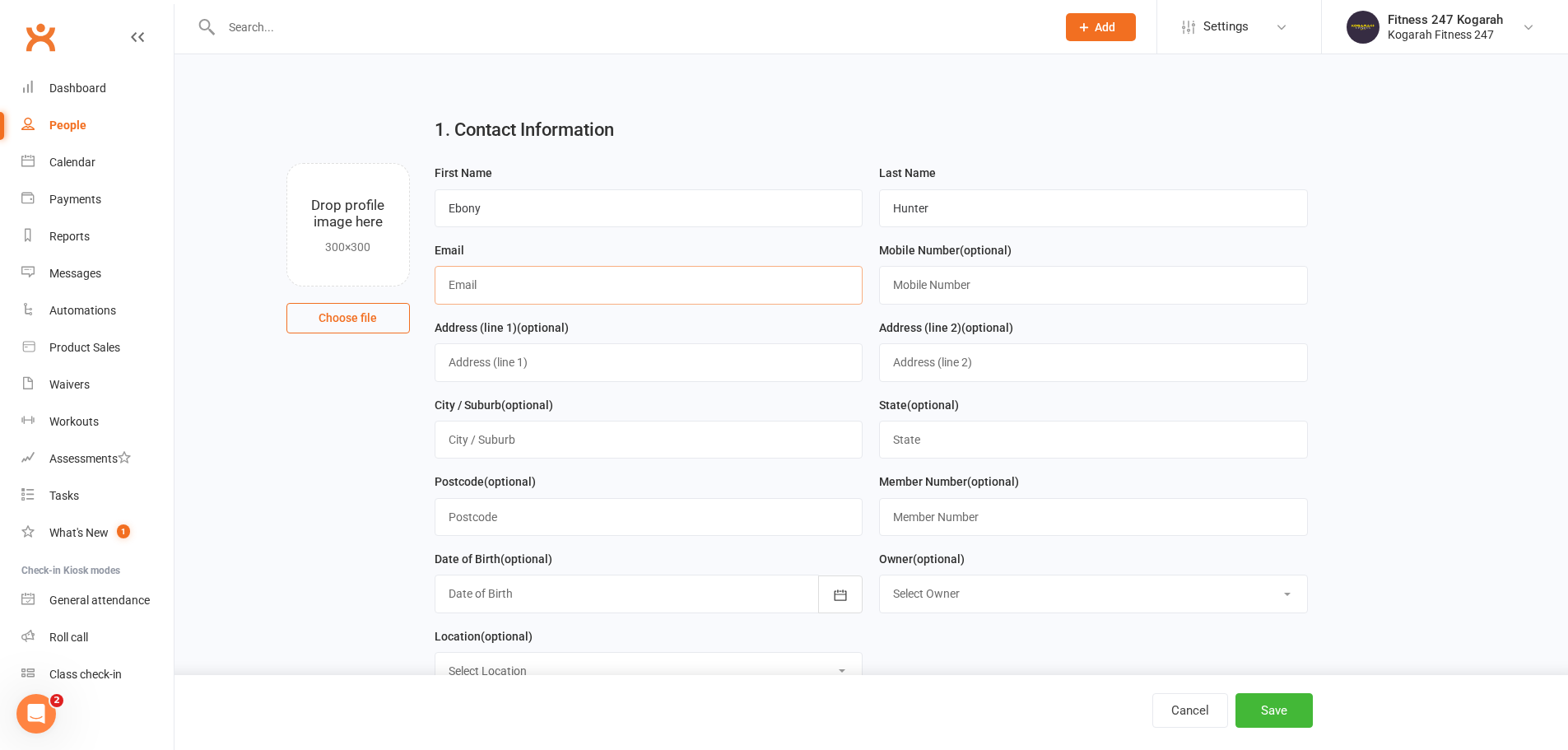
click at [601, 277] on input "text" at bounding box center [649, 285] width 428 height 38
paste input "[EMAIL_ADDRESS][DOMAIN_NAME]"
type input "[EMAIL_ADDRESS][DOMAIN_NAME]"
click at [1029, 293] on input "text" at bounding box center [1094, 285] width 428 height 38
paste input "0432416890"
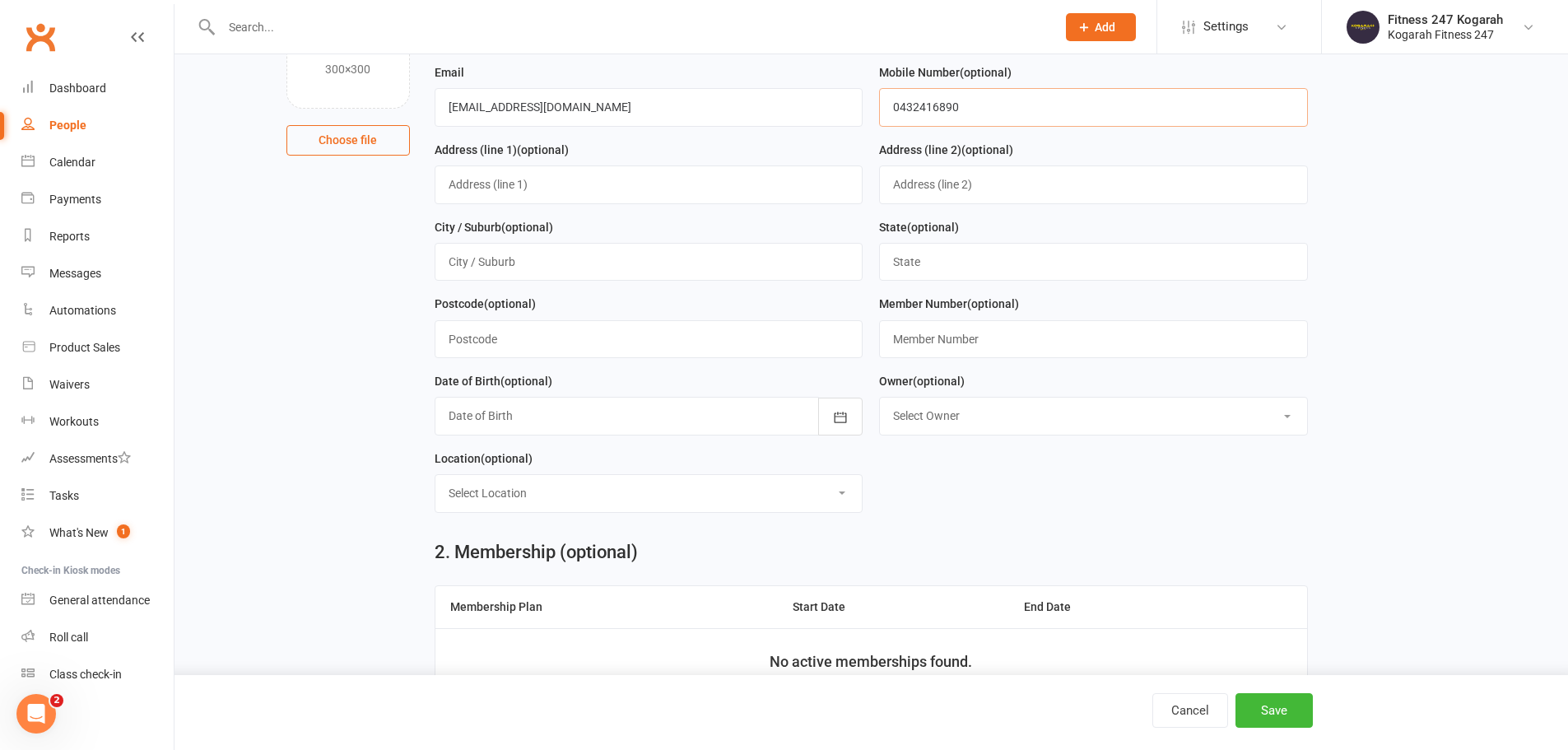
scroll to position [329, 0]
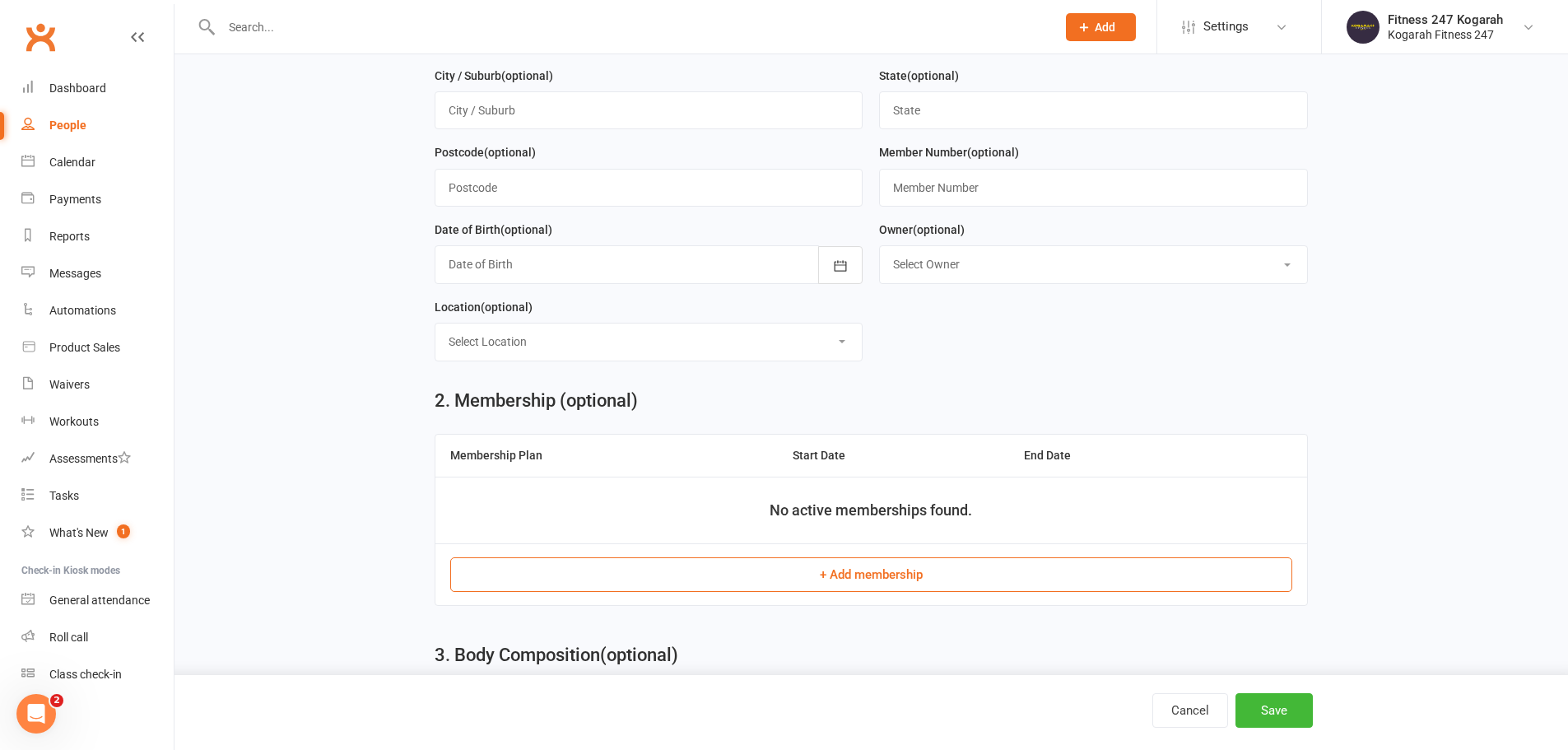
type input "0432416890"
click at [833, 576] on button "+ Add membership" at bounding box center [871, 574] width 842 height 35
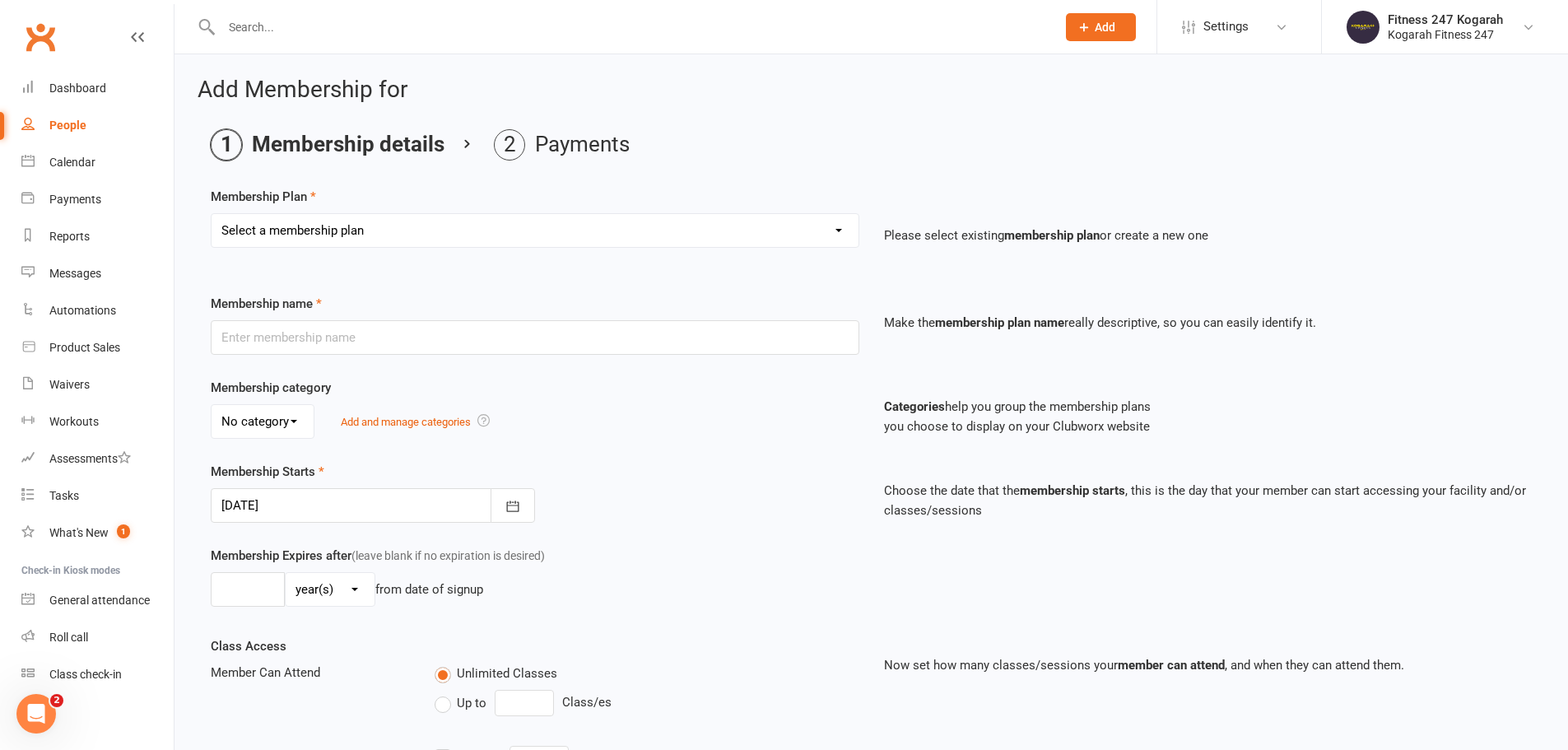
click at [528, 228] on select "Select a membership plan Create new Membership Plan Foundation 19.45 Foundation…" at bounding box center [535, 230] width 647 height 33
select select "18"
click at [211, 214] on select "Select a membership plan Create new Membership Plan Foundation 19.45 Foundation…" at bounding box center [535, 230] width 647 height 33
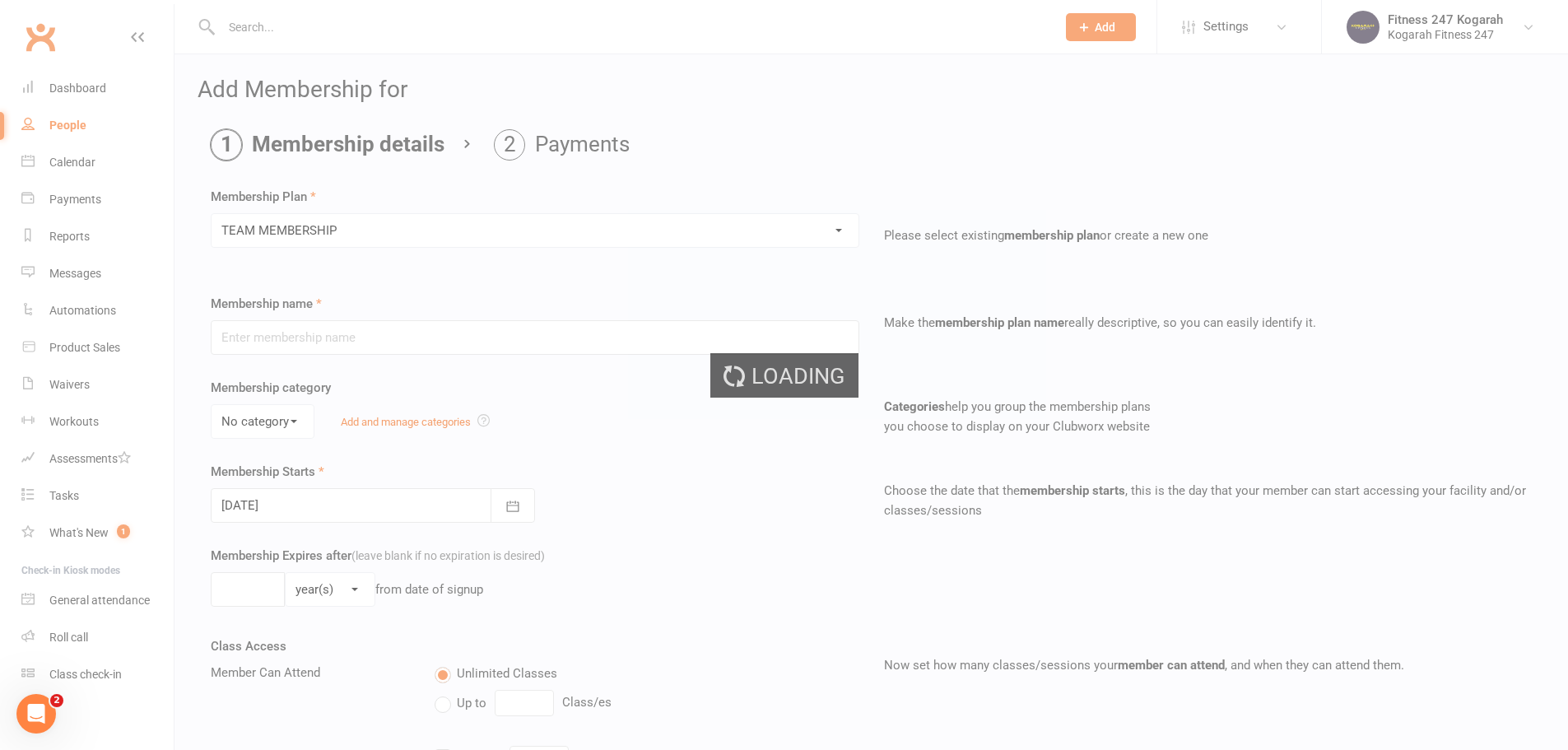
type input "TEAM MEMBERSHIP"
select select "2"
type input "0"
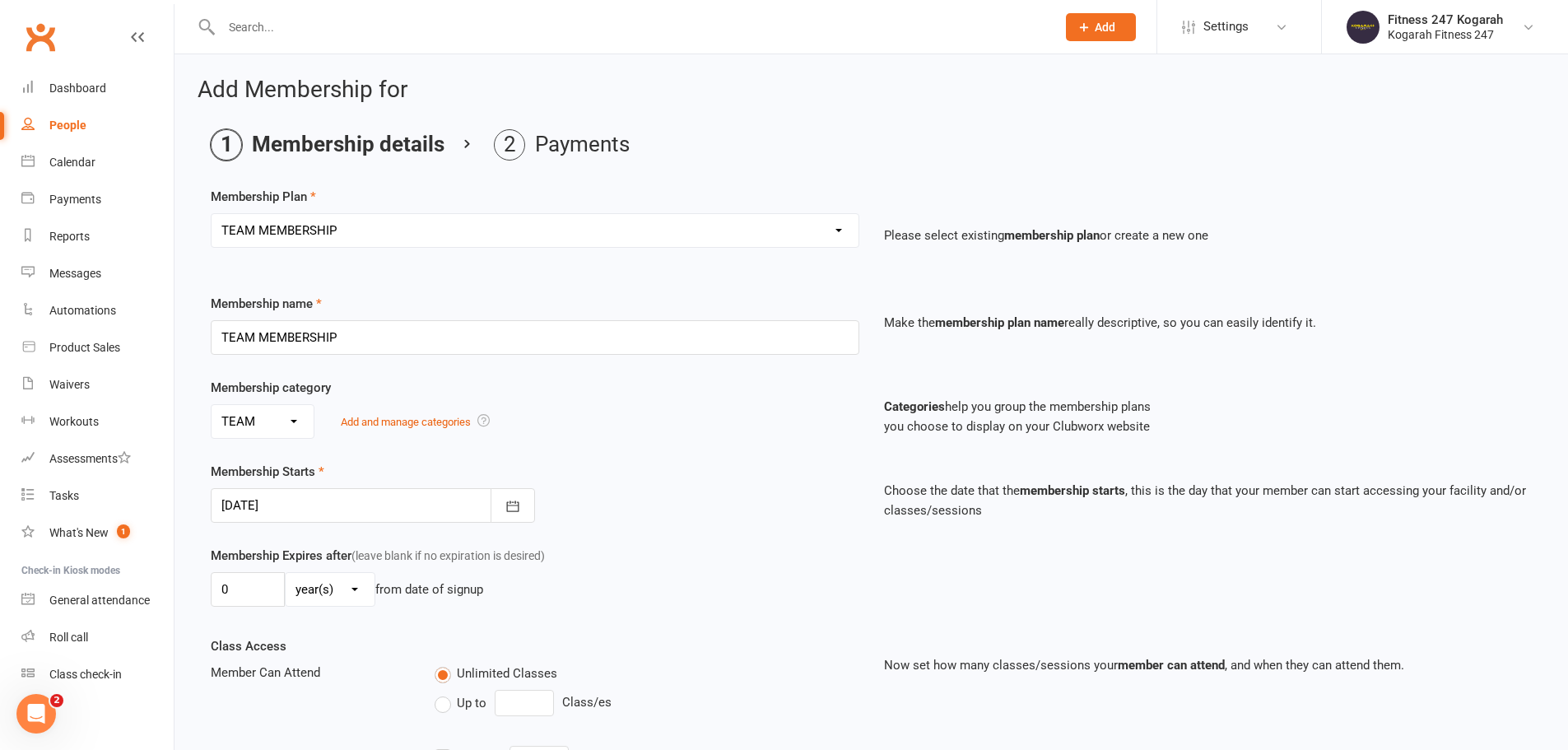
scroll to position [361, 0]
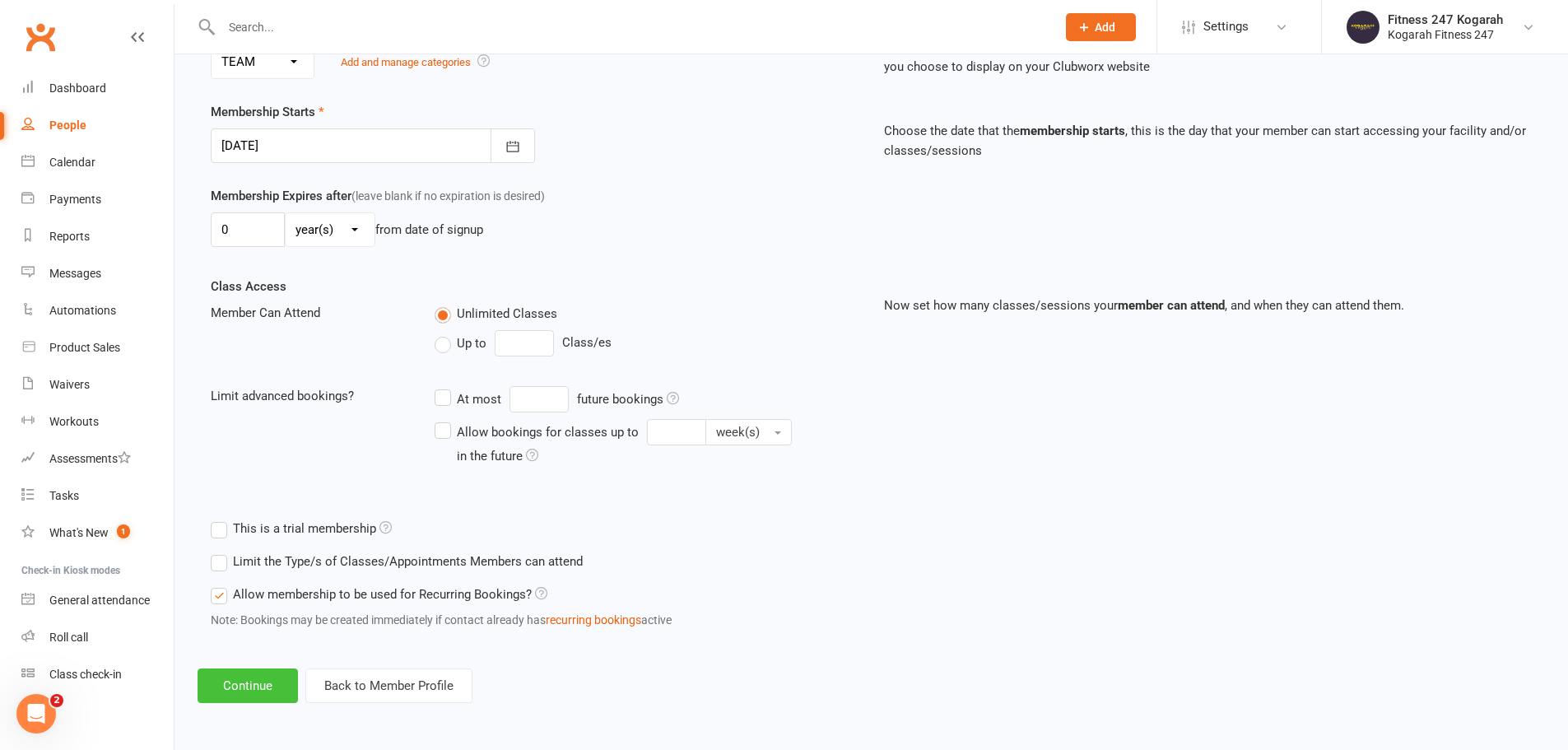
click at [265, 683] on button "Continue" at bounding box center [247, 685] width 101 height 35
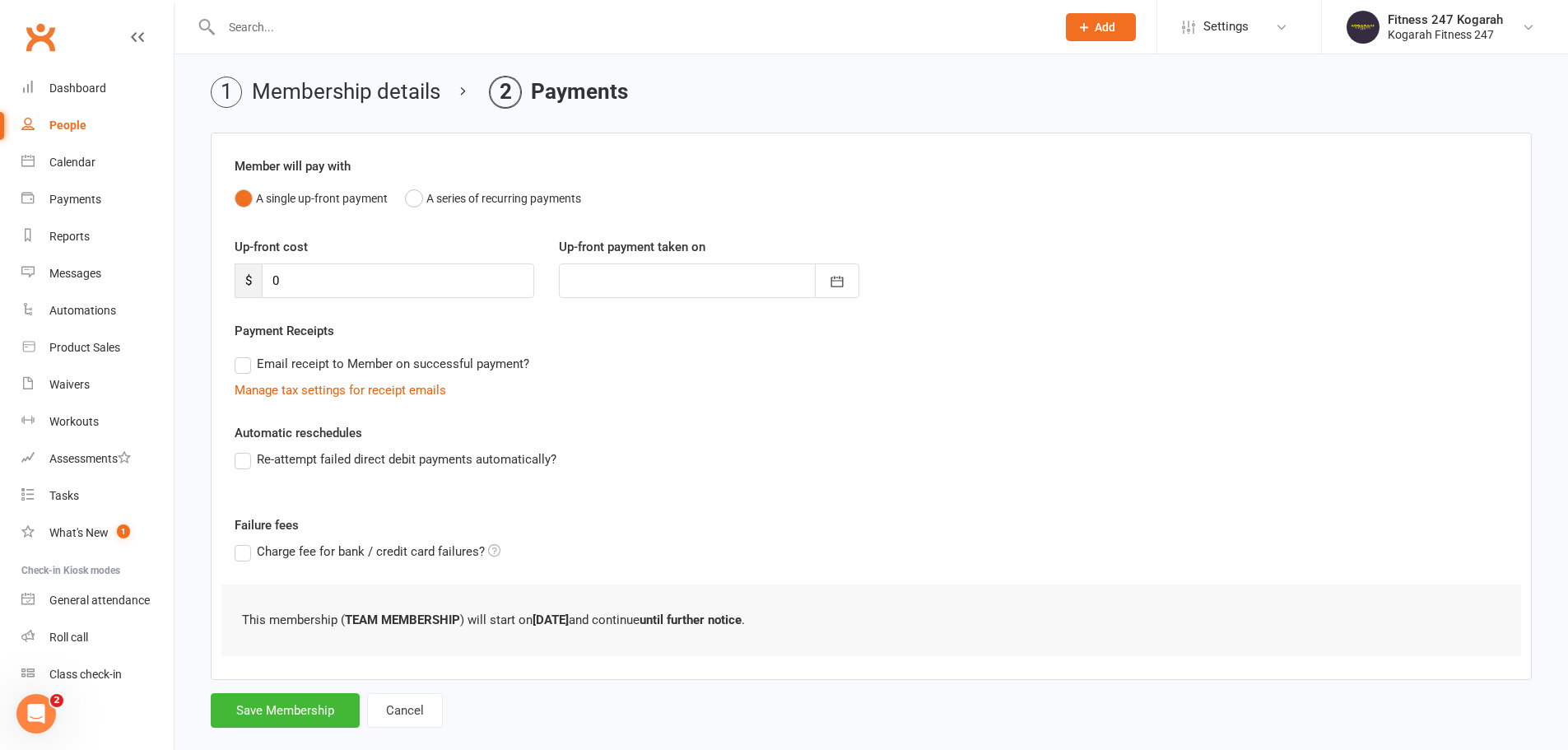
scroll to position [81, 0]
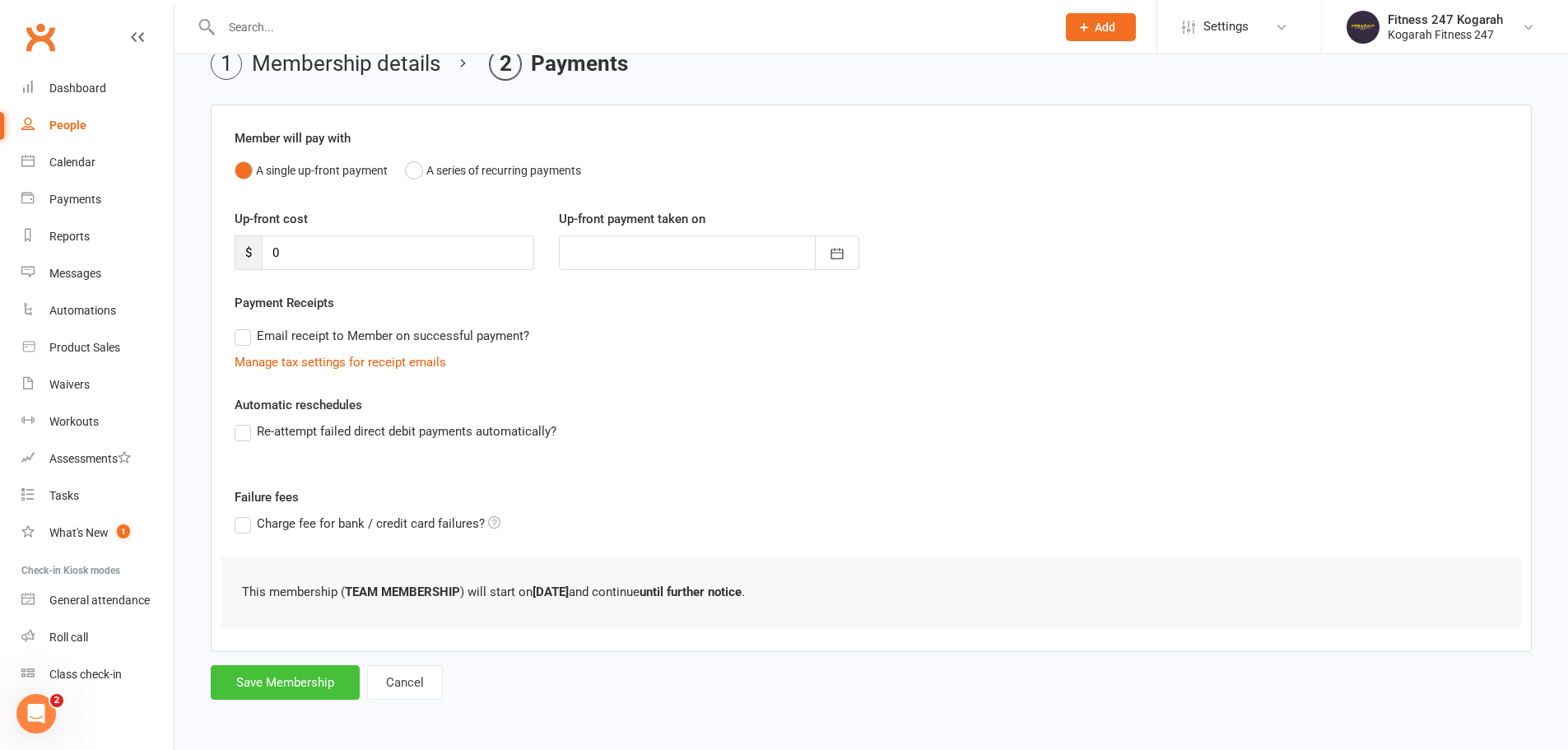
click at [265, 686] on button "Save Membership" at bounding box center [285, 682] width 149 height 35
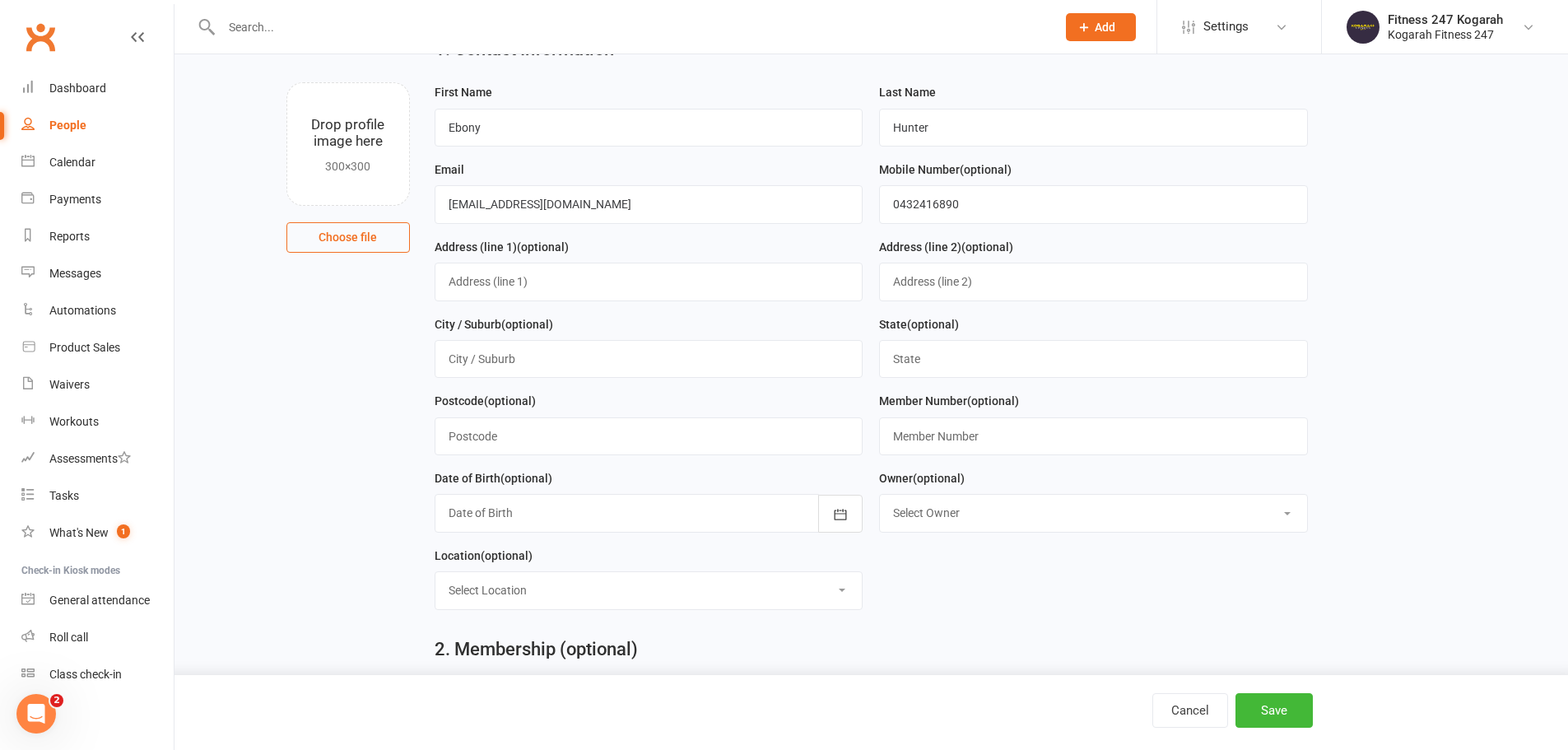
scroll to position [710, 0]
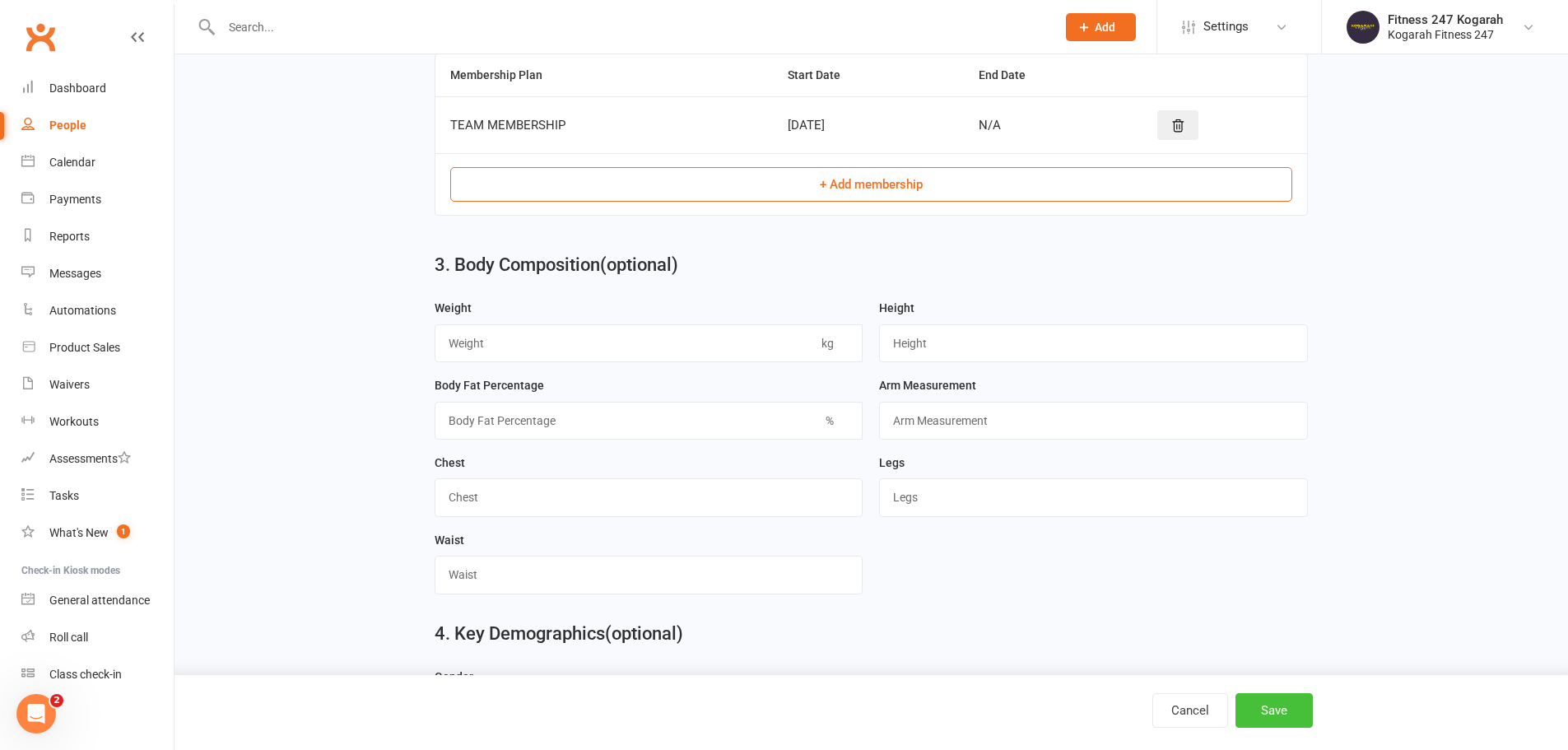
click at [1301, 707] on button "Save" at bounding box center [1274, 711] width 77 height 35
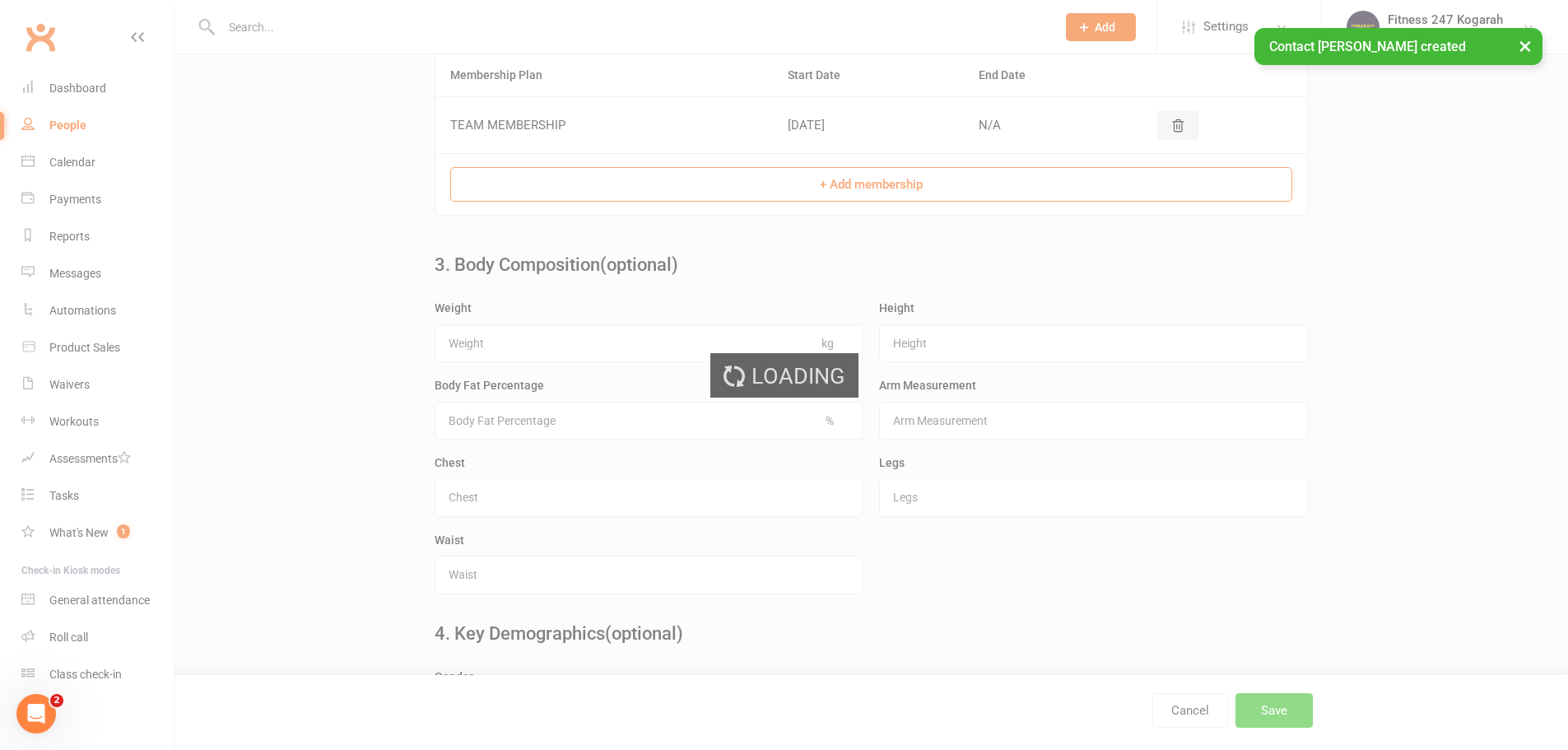
scroll to position [0, 0]
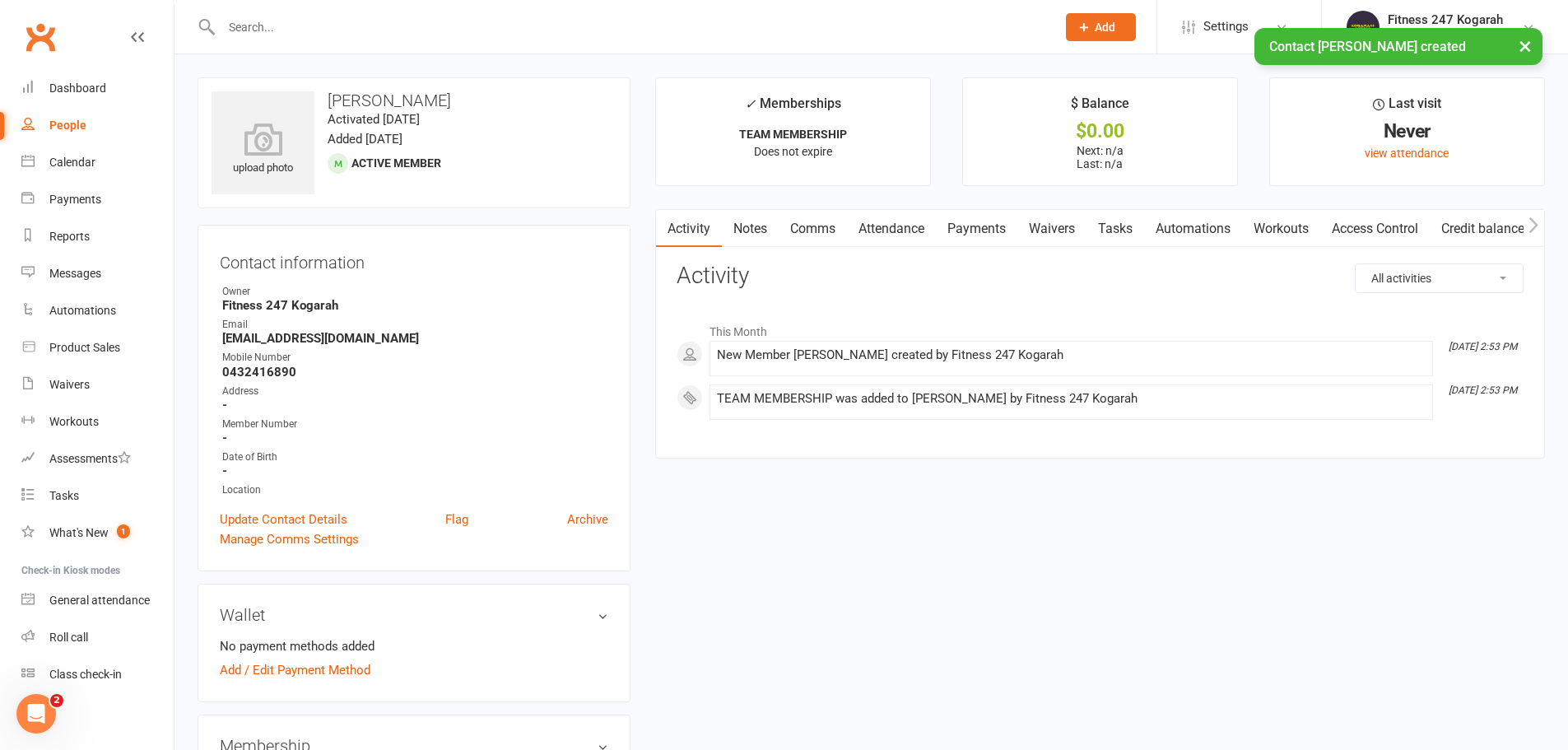
click at [1415, 227] on link "Access Control" at bounding box center [1374, 228] width 110 height 38
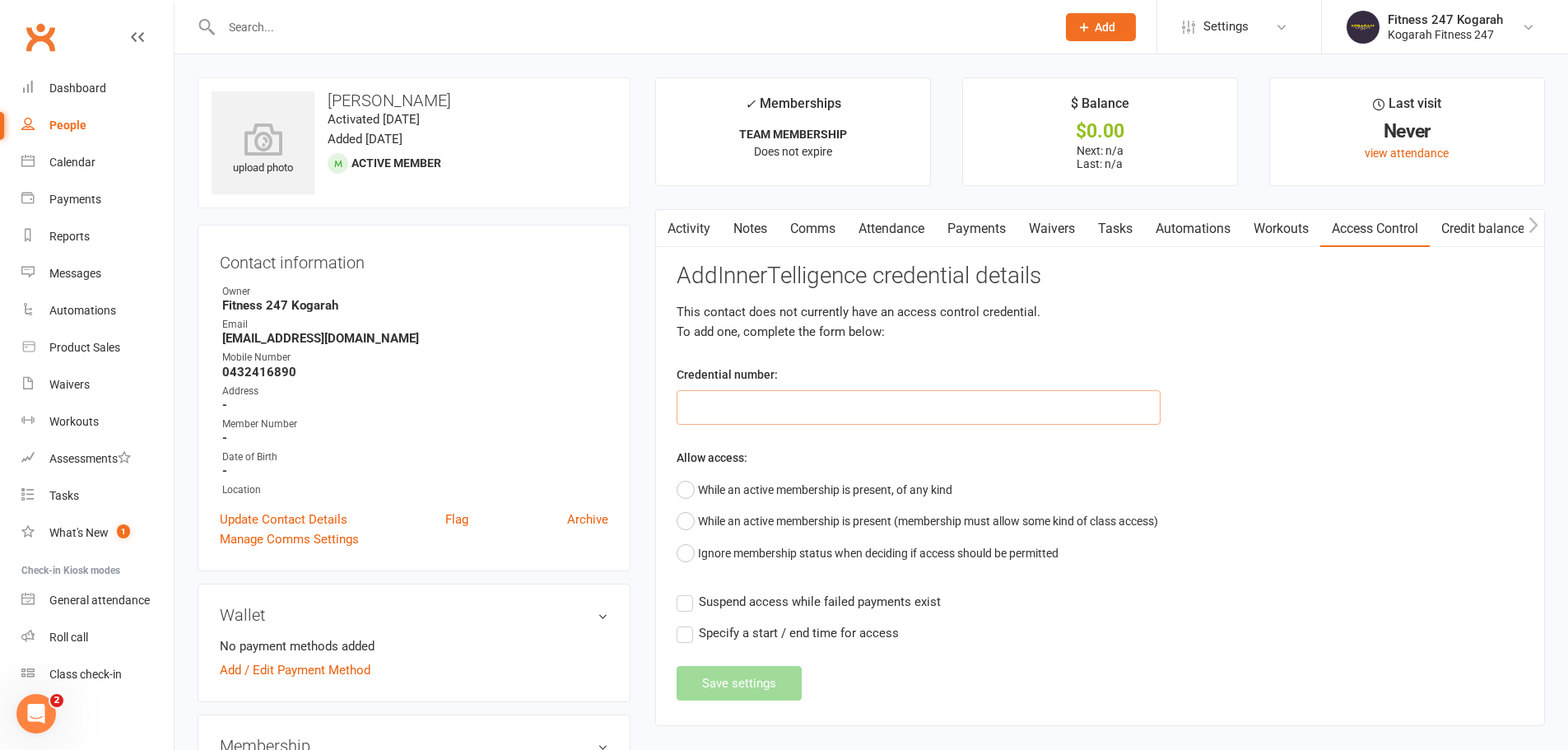
click at [797, 400] on input "text" at bounding box center [918, 407] width 484 height 35
click at [684, 494] on button "While an active membership is present, of any kind" at bounding box center [814, 490] width 275 height 31
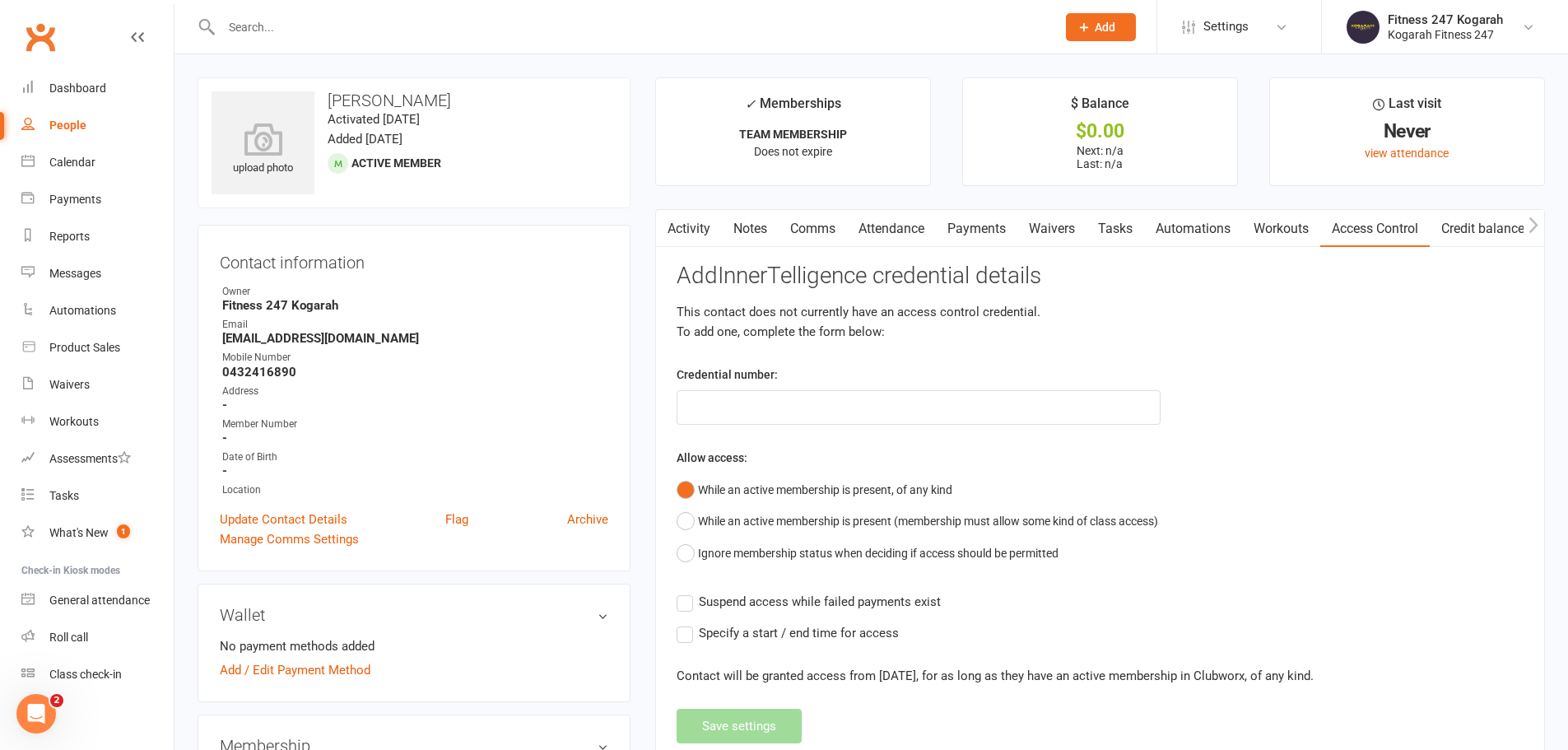
click at [728, 391] on div "Credential number:" at bounding box center [918, 395] width 508 height 60
click at [723, 406] on input "text" at bounding box center [918, 407] width 484 height 35
type input "62400"
click at [774, 734] on button "Save settings" at bounding box center [738, 726] width 125 height 35
